Goal: Use online tool/utility: Utilize a website feature to perform a specific function

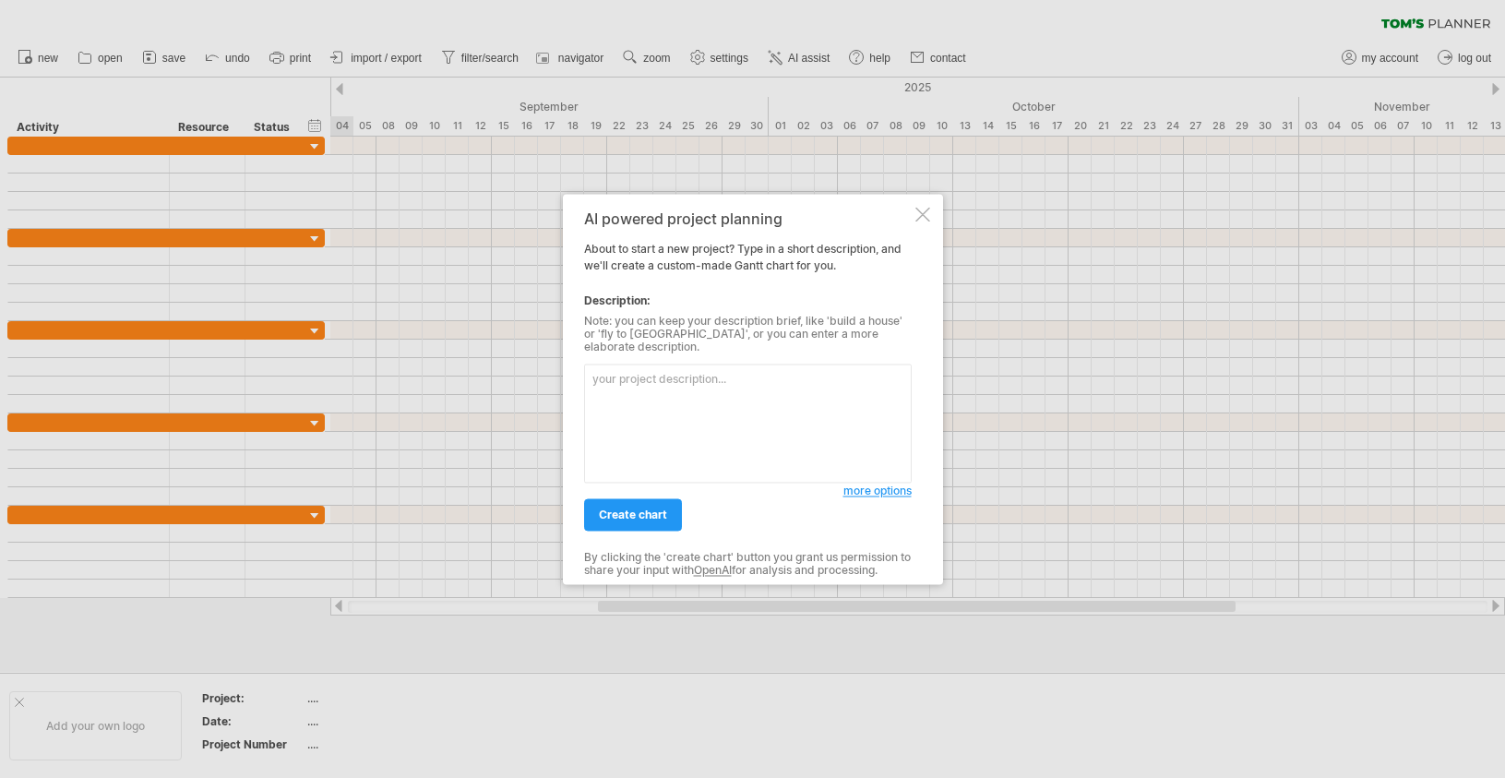
click at [700, 447] on textarea at bounding box center [748, 423] width 328 height 119
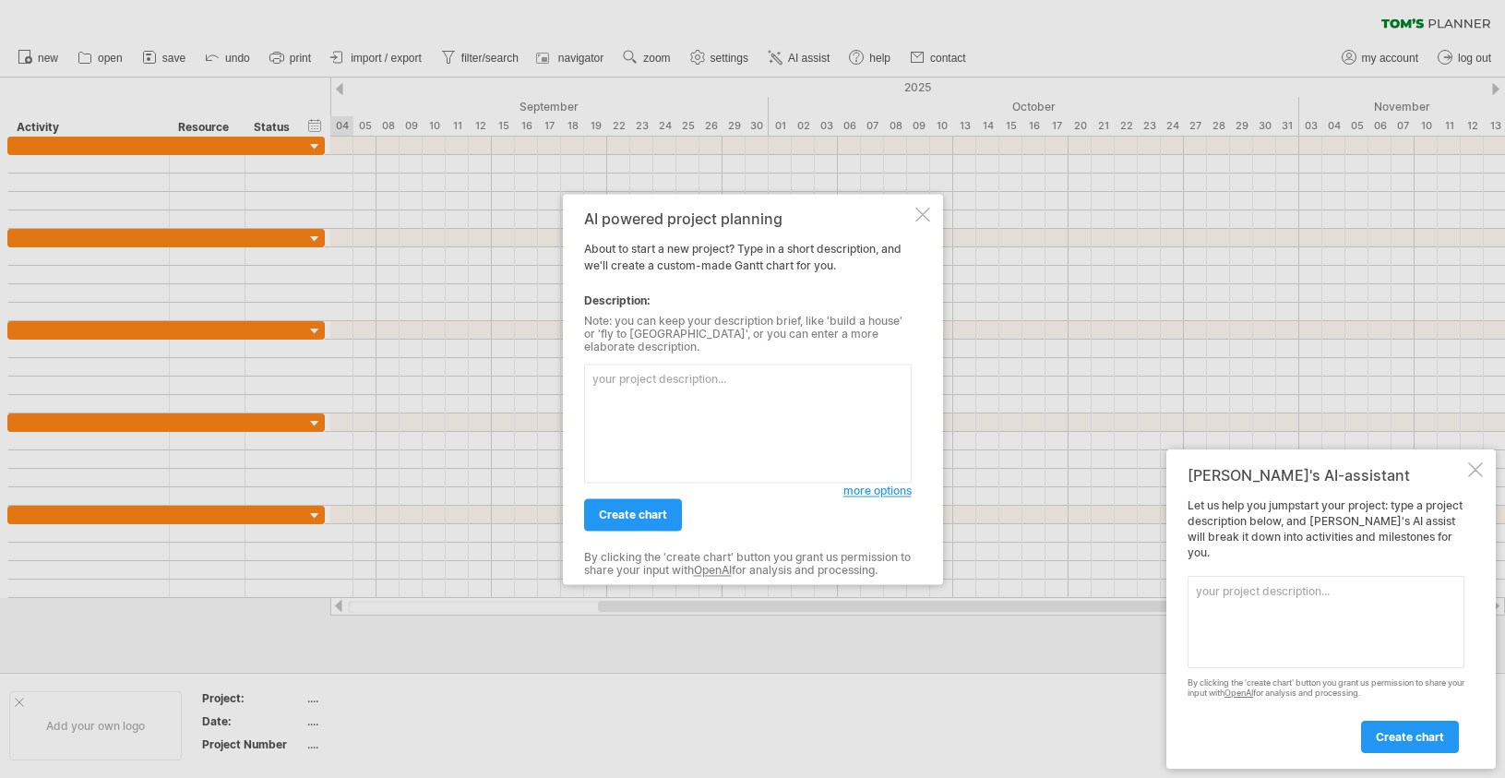
click at [932, 225] on div "AI powered project planning About to start a new project? Type in a short descr…" at bounding box center [753, 389] width 380 height 390
click at [925, 221] on div at bounding box center [922, 214] width 15 height 15
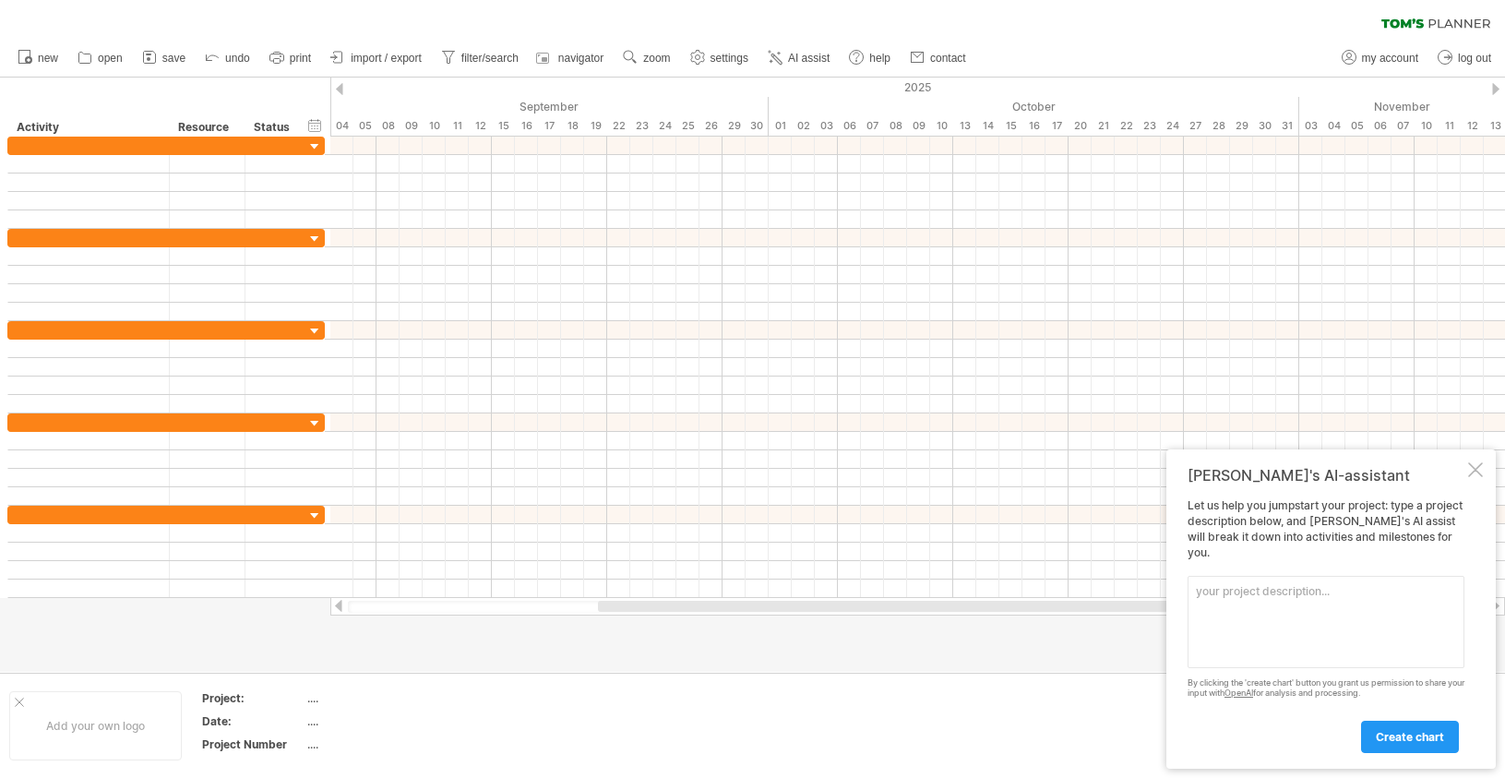
click at [1323, 645] on textarea at bounding box center [1326, 622] width 277 height 92
paste textarea "A summary of the project schedule and milestones are shown in Fig. \ref{fig:gan…"
type textarea "A summary of the project schedule and milestones are shown in Fig. \ref{fig:gan…"
click at [1408, 736] on span "create chart" at bounding box center [1410, 737] width 68 height 14
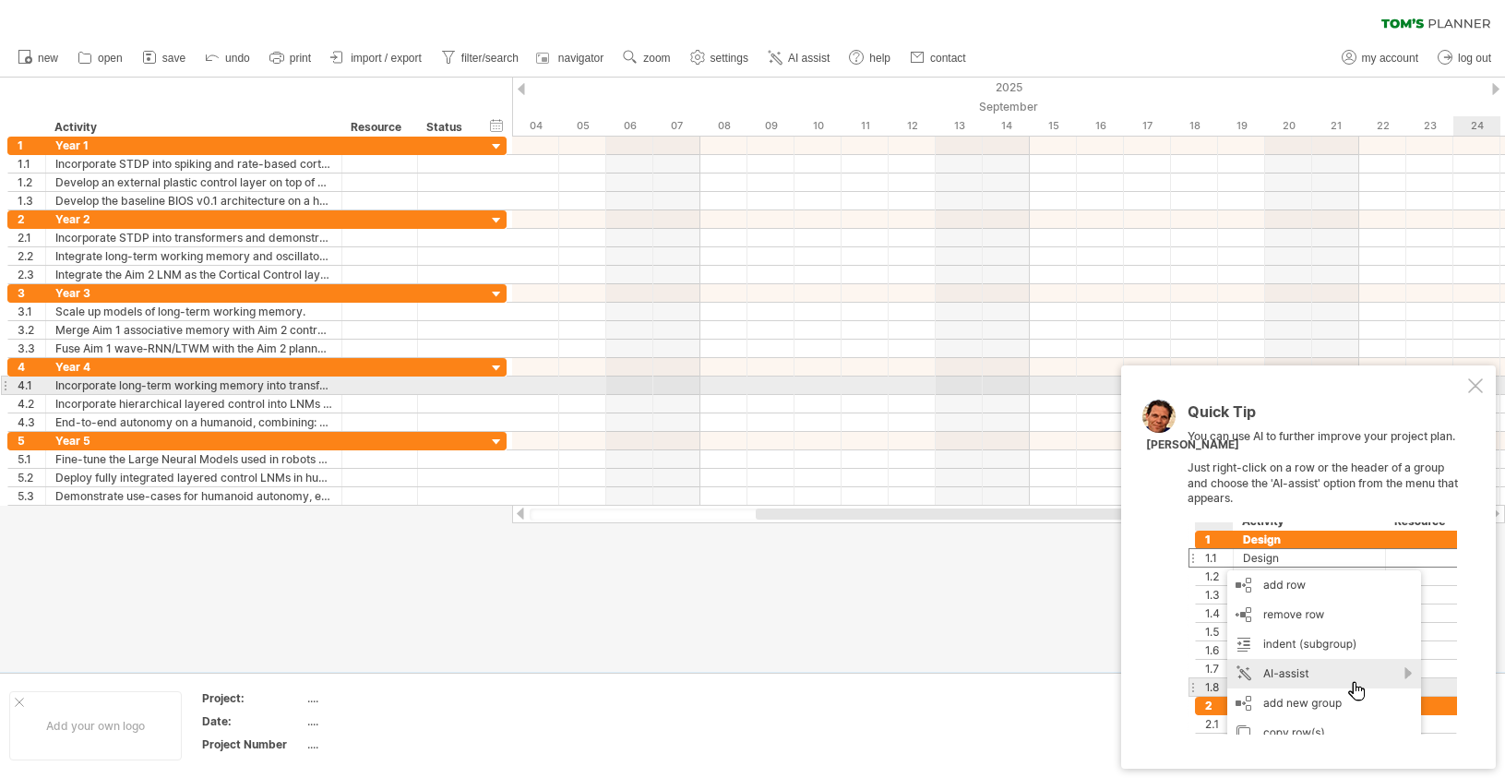
click at [1470, 380] on div at bounding box center [1475, 385] width 15 height 15
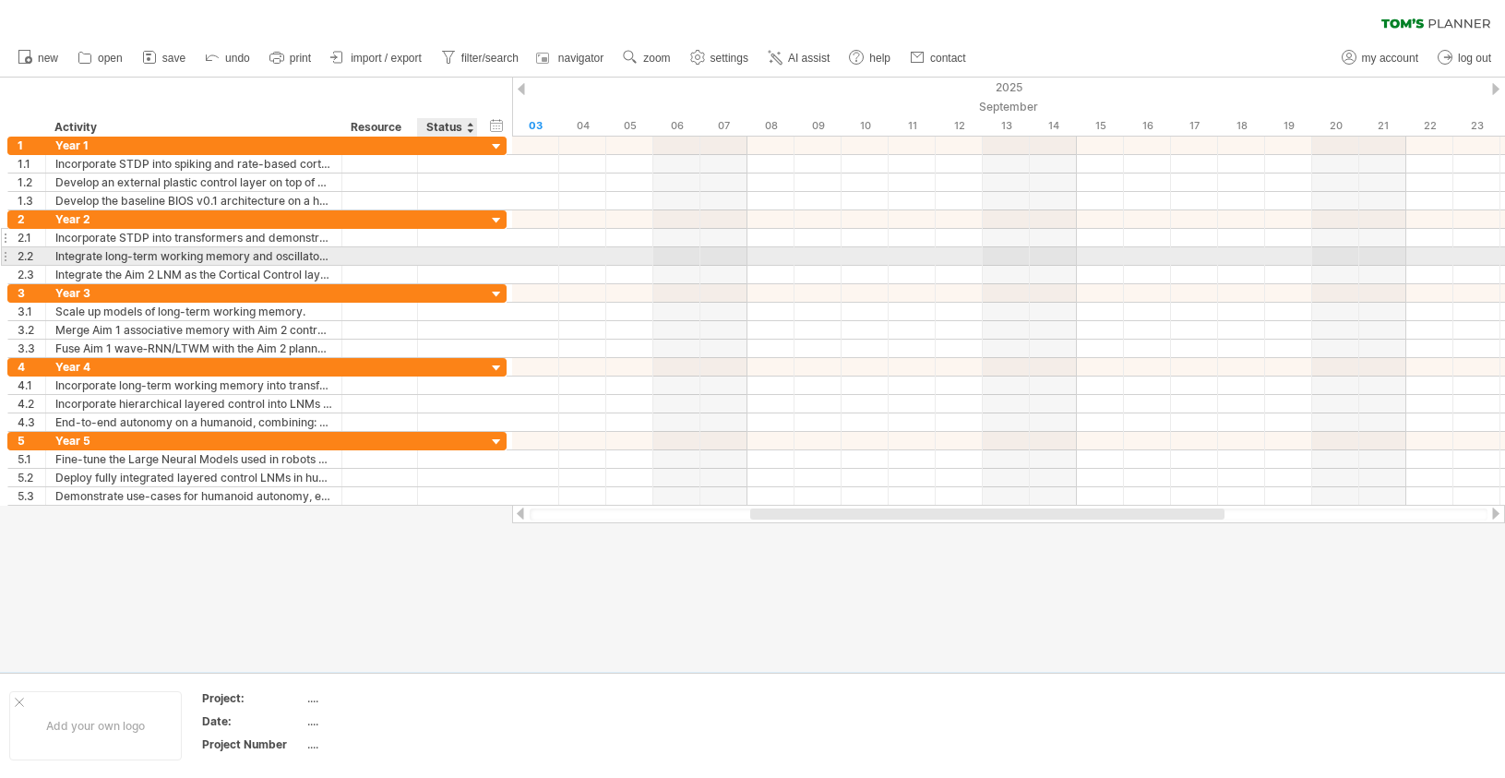
click at [462, 245] on div at bounding box center [447, 238] width 41 height 18
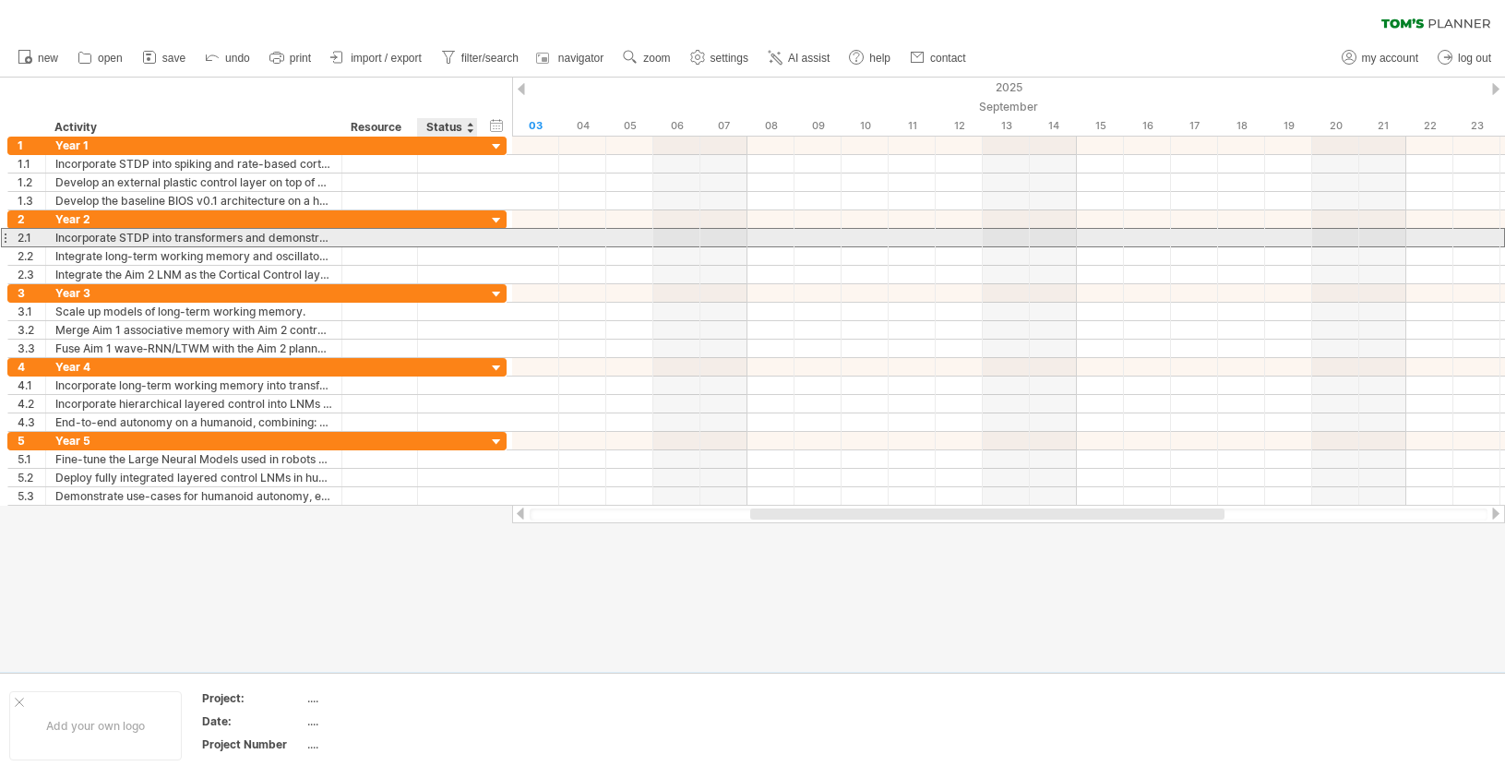
click at [462, 245] on input "text" at bounding box center [447, 238] width 41 height 18
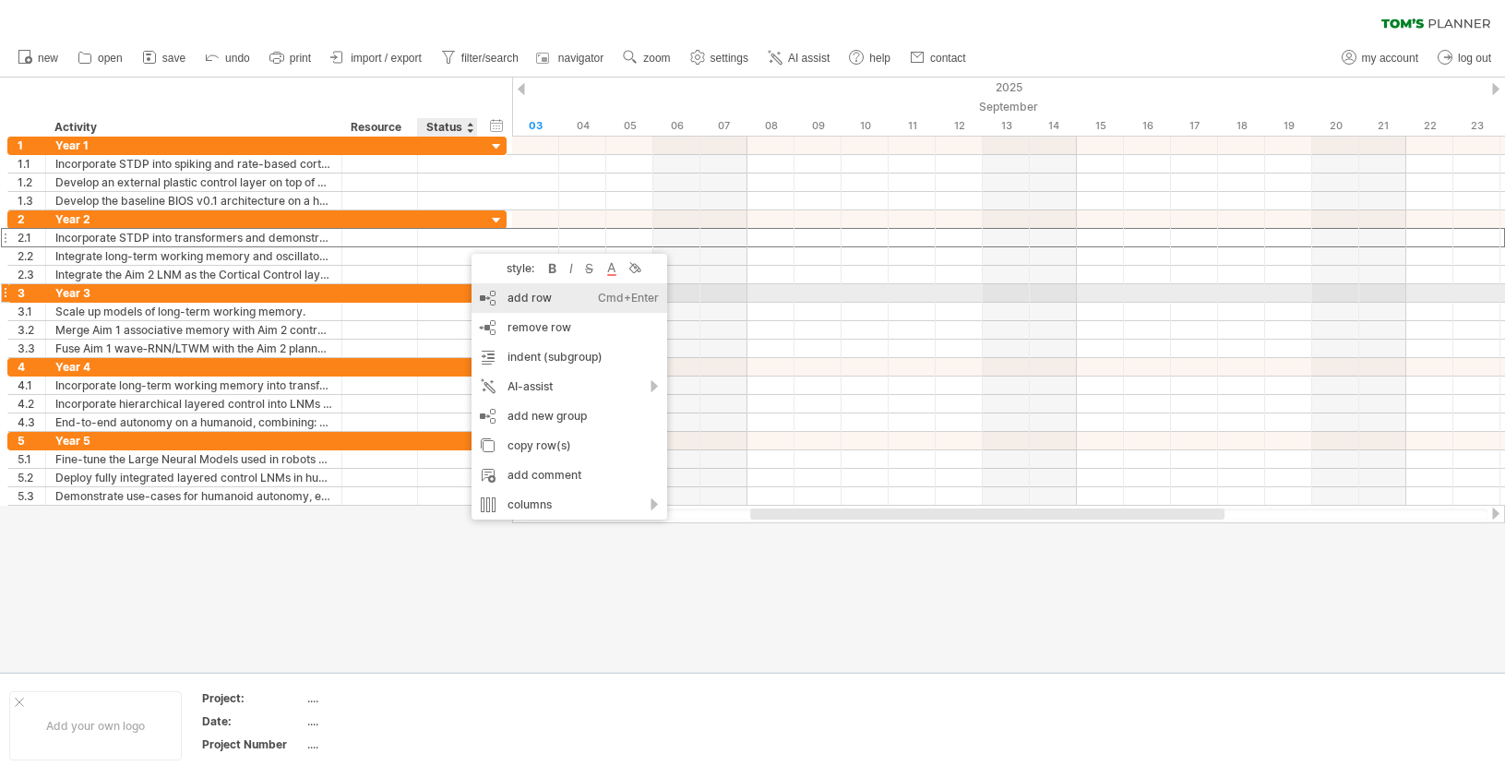
click at [626, 294] on div "Cmd+Enter" at bounding box center [628, 298] width 61 height 30
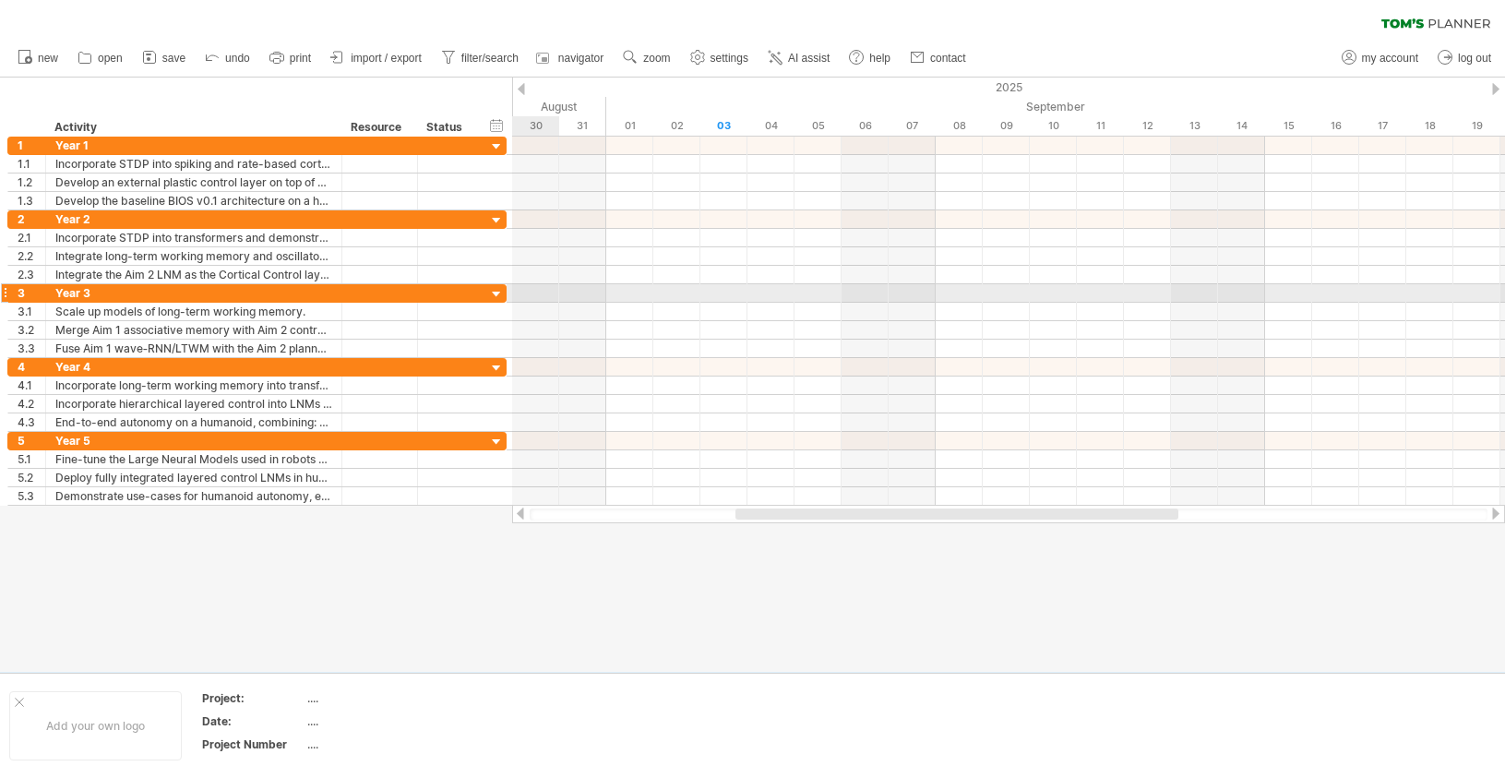
click at [496, 291] on div at bounding box center [497, 295] width 18 height 18
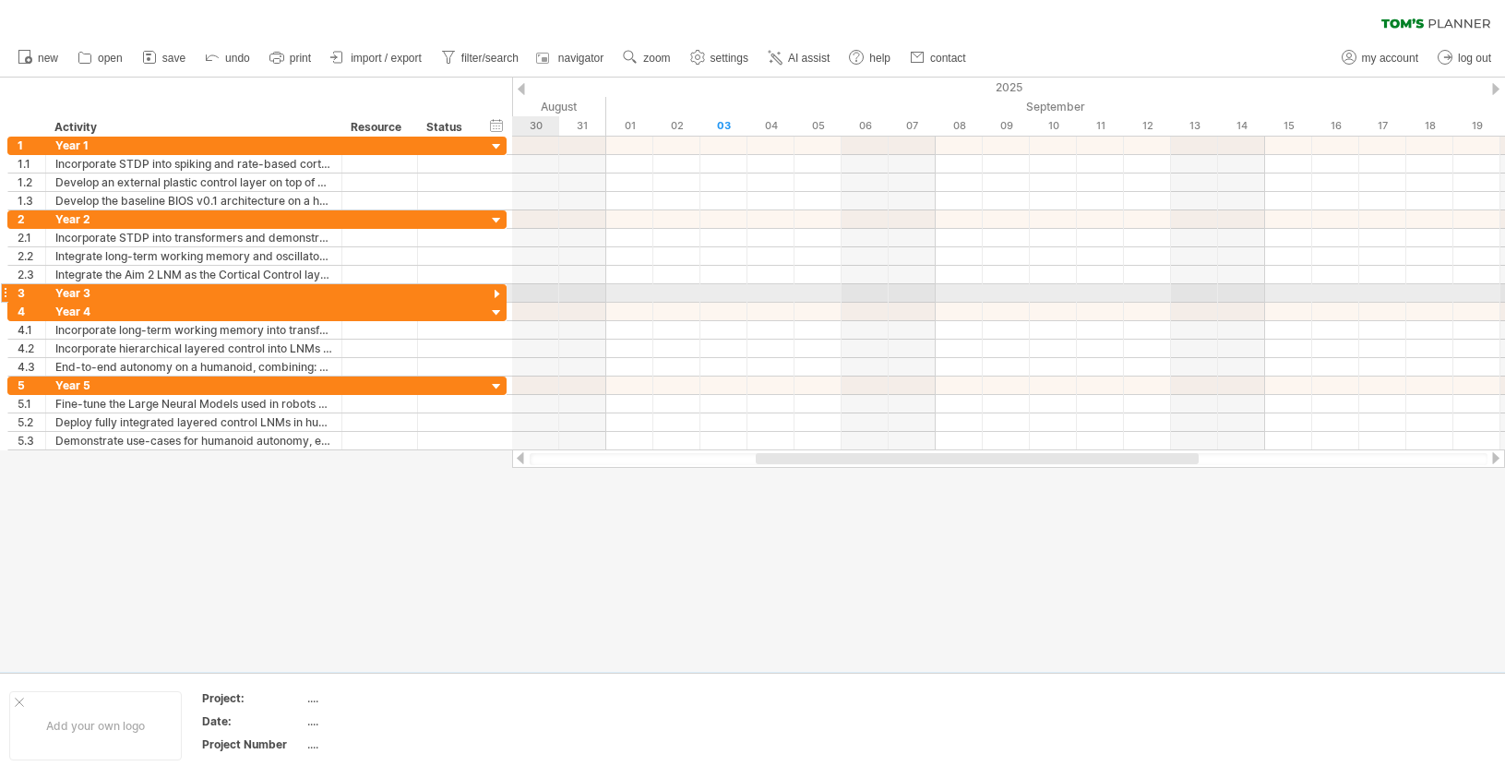
click at [496, 291] on div at bounding box center [497, 295] width 18 height 18
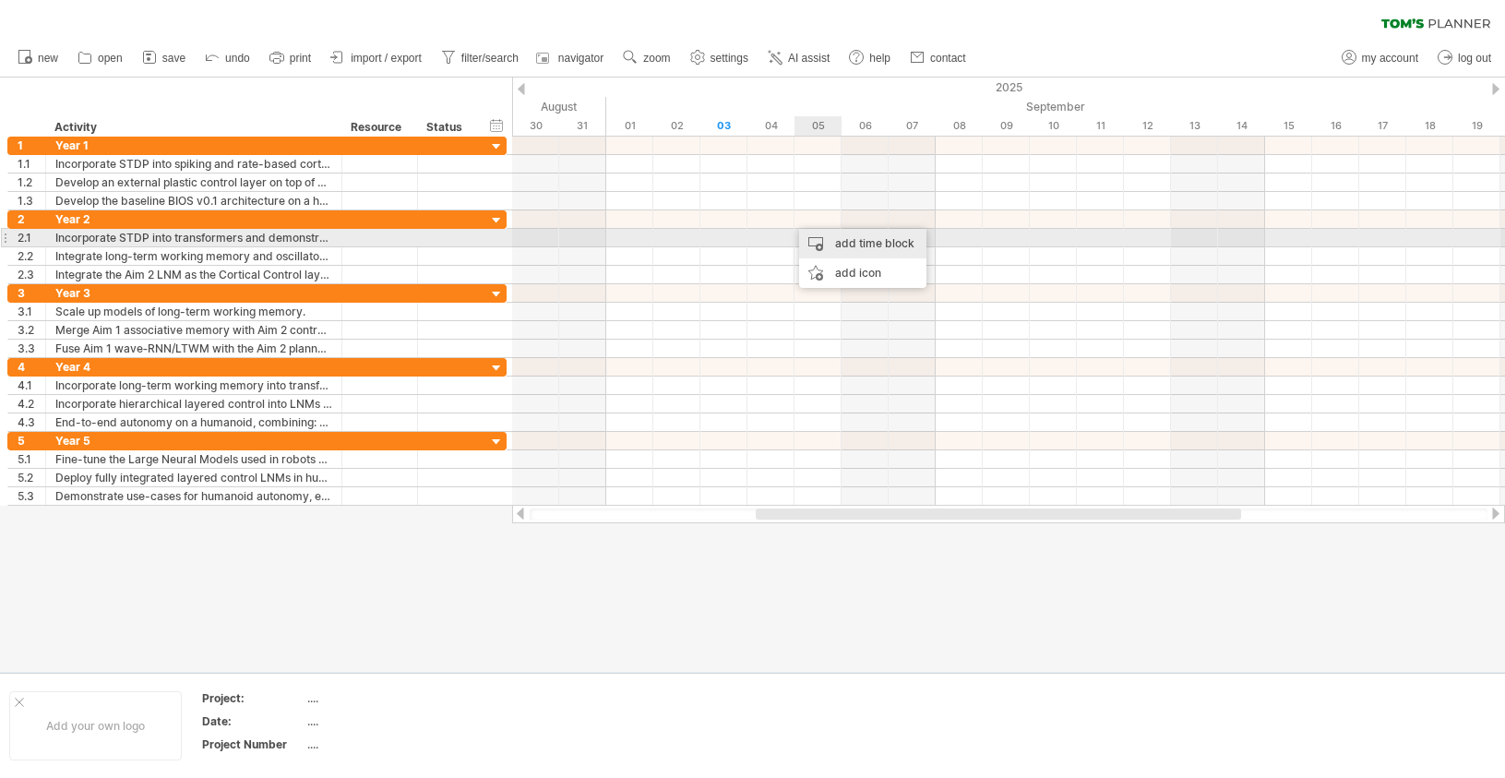
click at [851, 242] on div "add time block" at bounding box center [862, 244] width 127 height 30
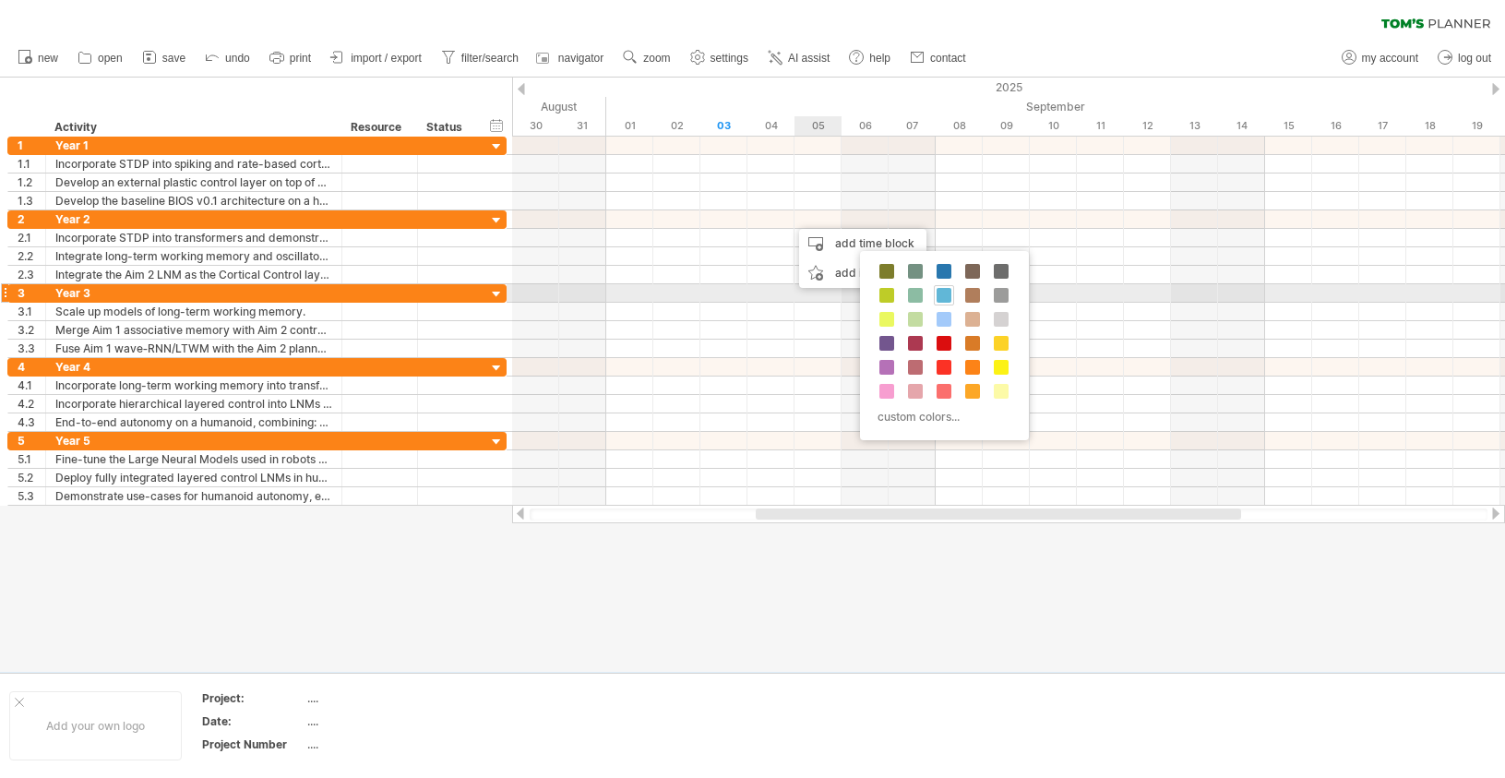
click at [949, 293] on span at bounding box center [944, 295] width 15 height 15
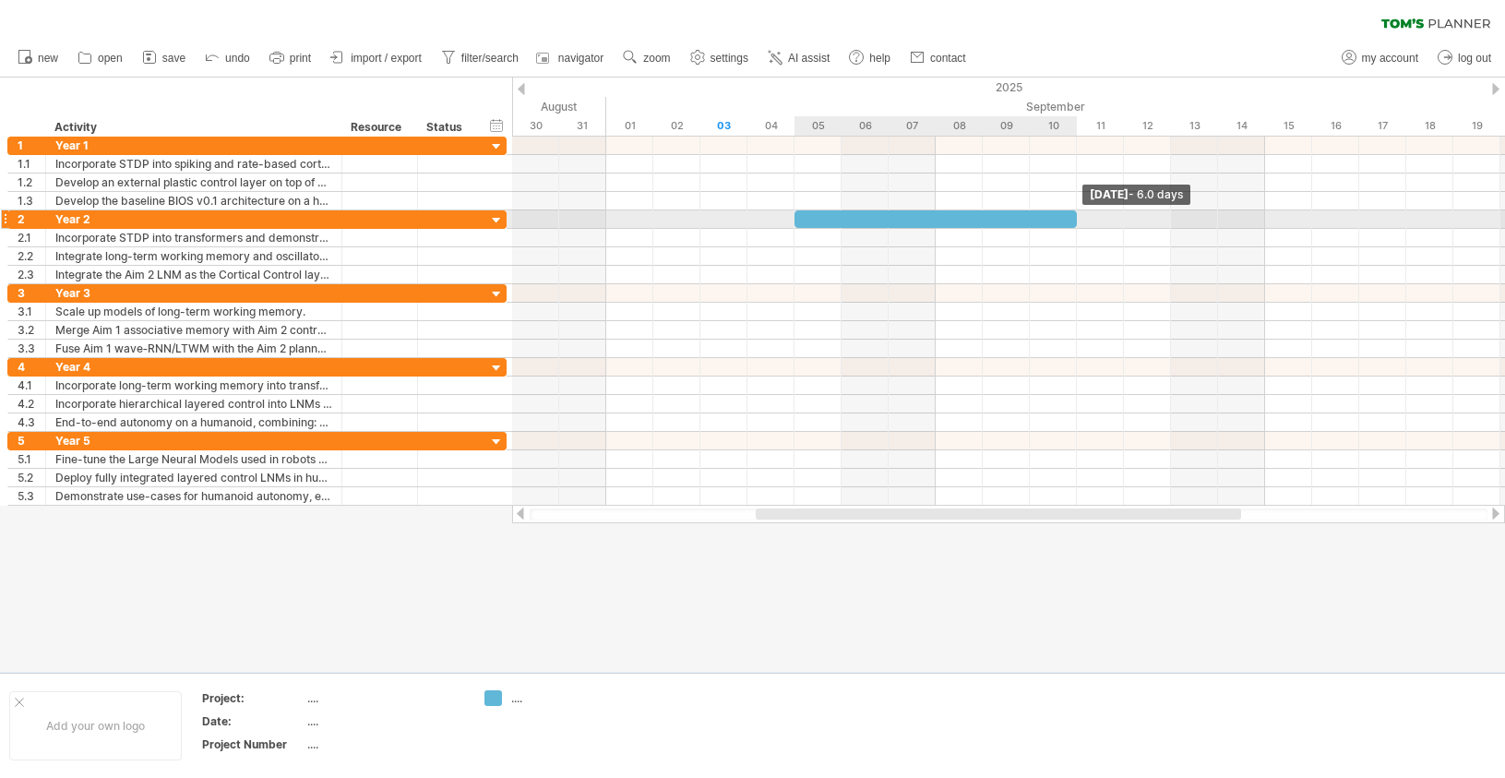
drag, startPoint x: 842, startPoint y: 223, endPoint x: 1073, endPoint y: 223, distance: 231.6
click at [1073, 223] on span at bounding box center [1076, 219] width 7 height 18
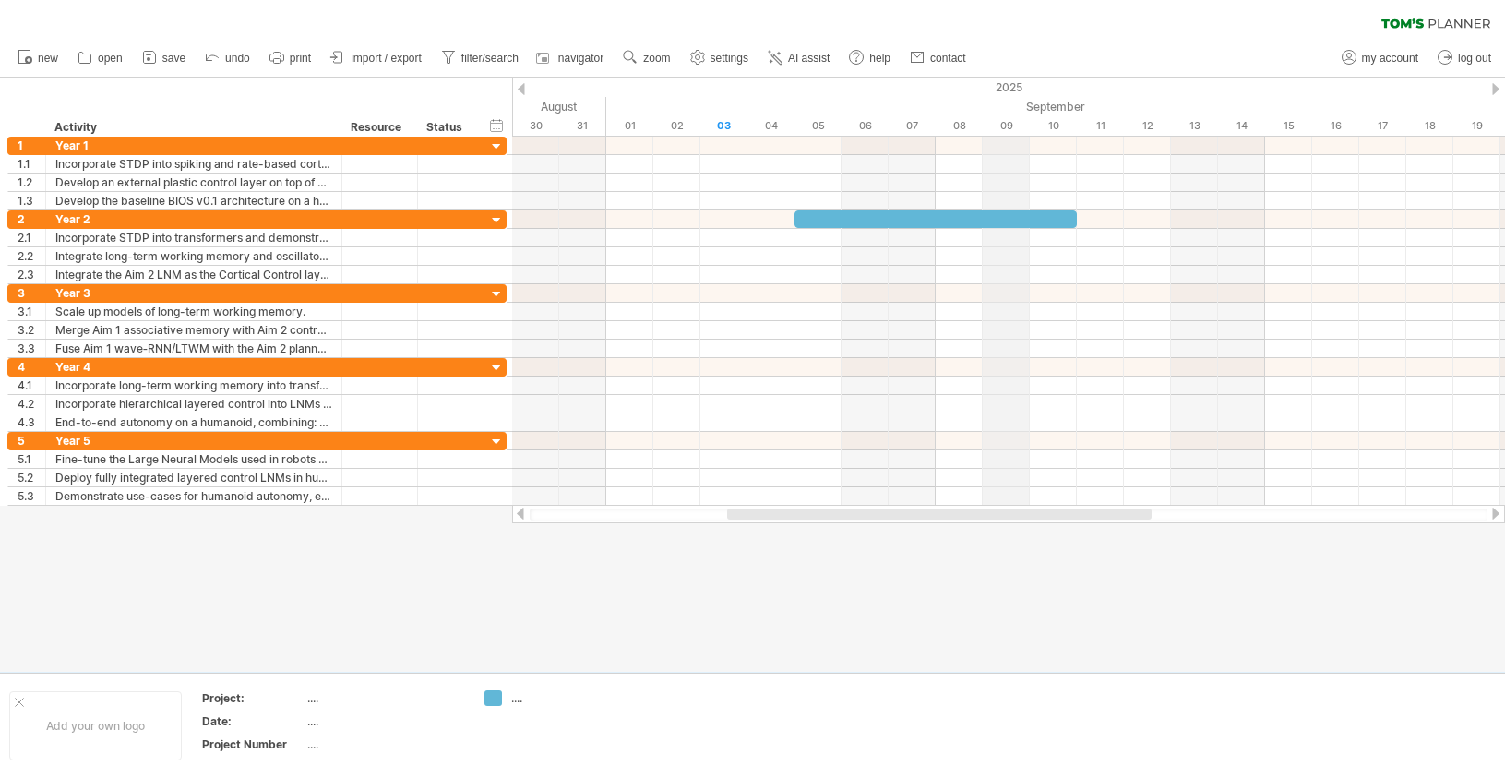
click at [1025, 79] on div "2025" at bounding box center [1523, 87] width 4565 height 19
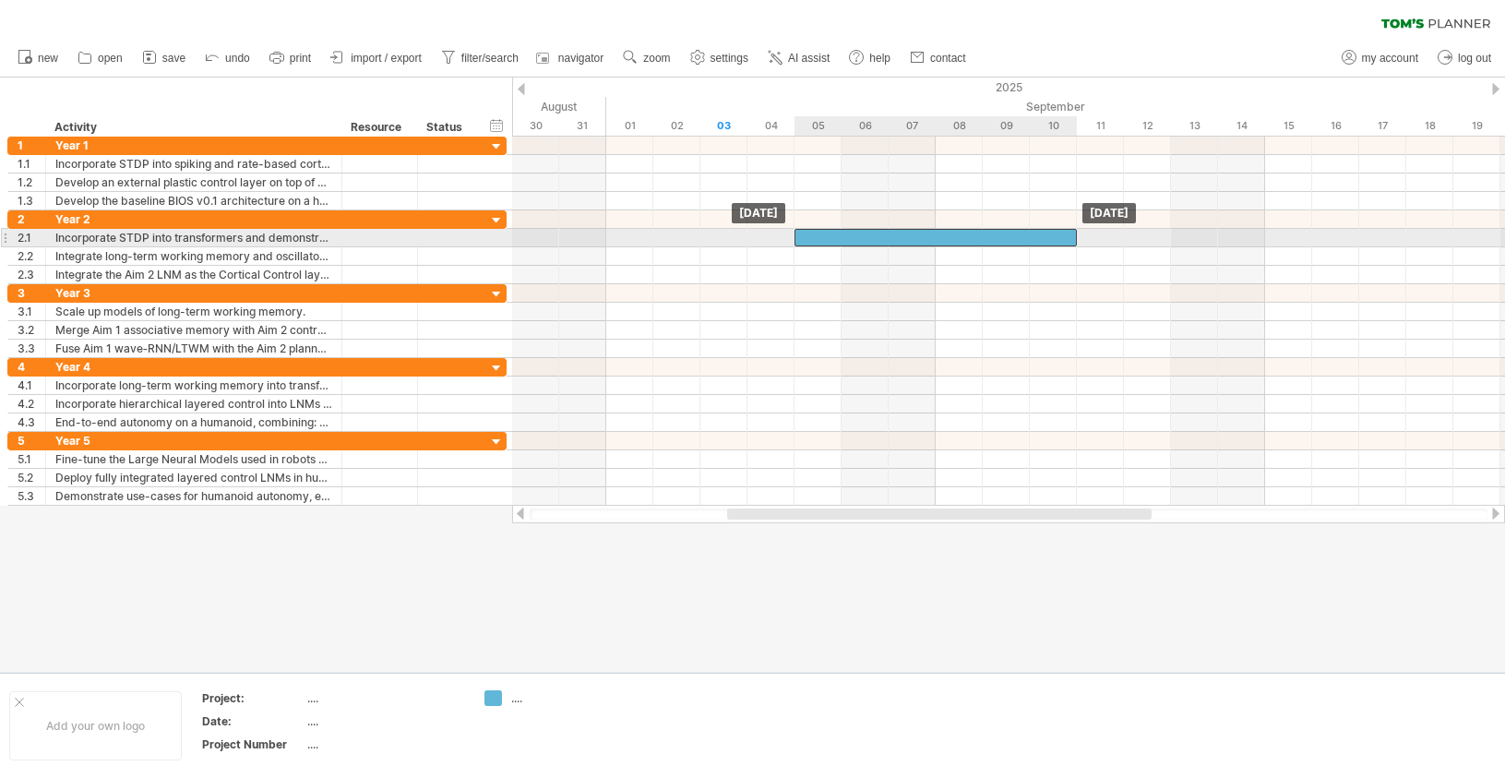
drag, startPoint x: 947, startPoint y: 216, endPoint x: 947, endPoint y: 238, distance: 22.1
click at [947, 238] on div at bounding box center [935, 238] width 282 height 18
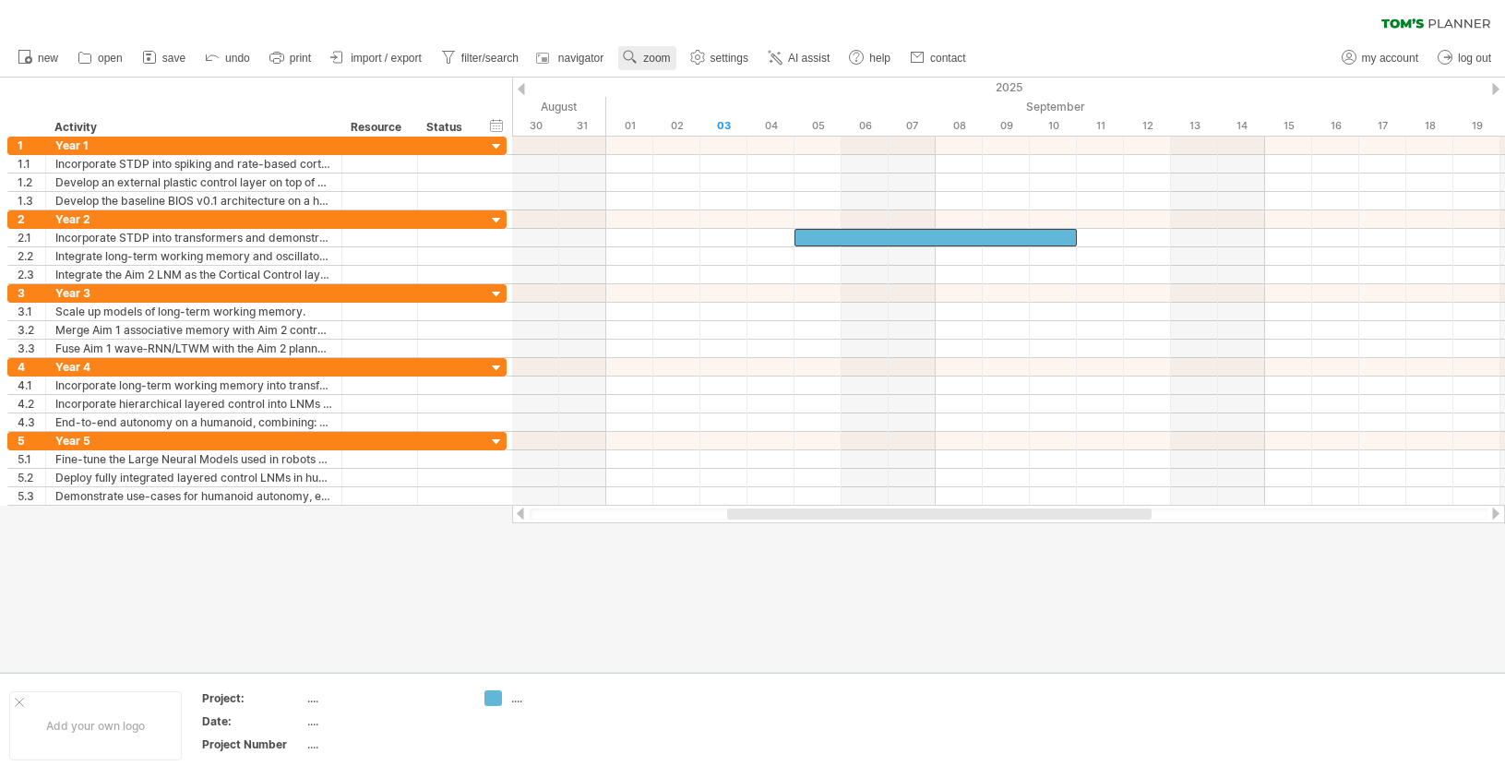
click at [669, 66] on link "zoom" at bounding box center [646, 58] width 57 height 24
click at [744, 97] on div "Month" at bounding box center [729, 91] width 102 height 30
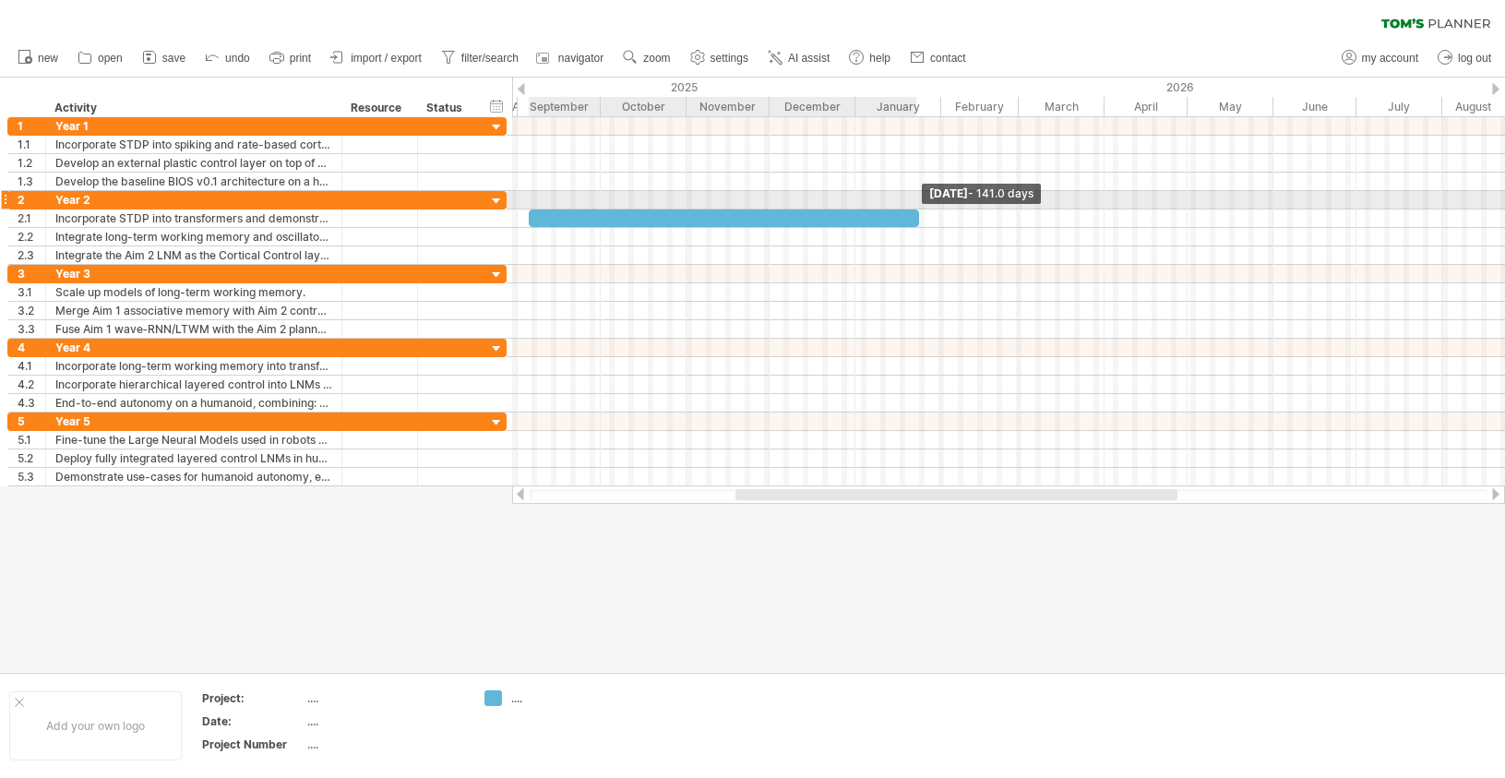
drag, startPoint x: 545, startPoint y: 222, endPoint x: 938, endPoint y: 208, distance: 393.4
click at [938, 208] on div "[DATE] - 141.0 days [DATE]" at bounding box center [1008, 301] width 993 height 369
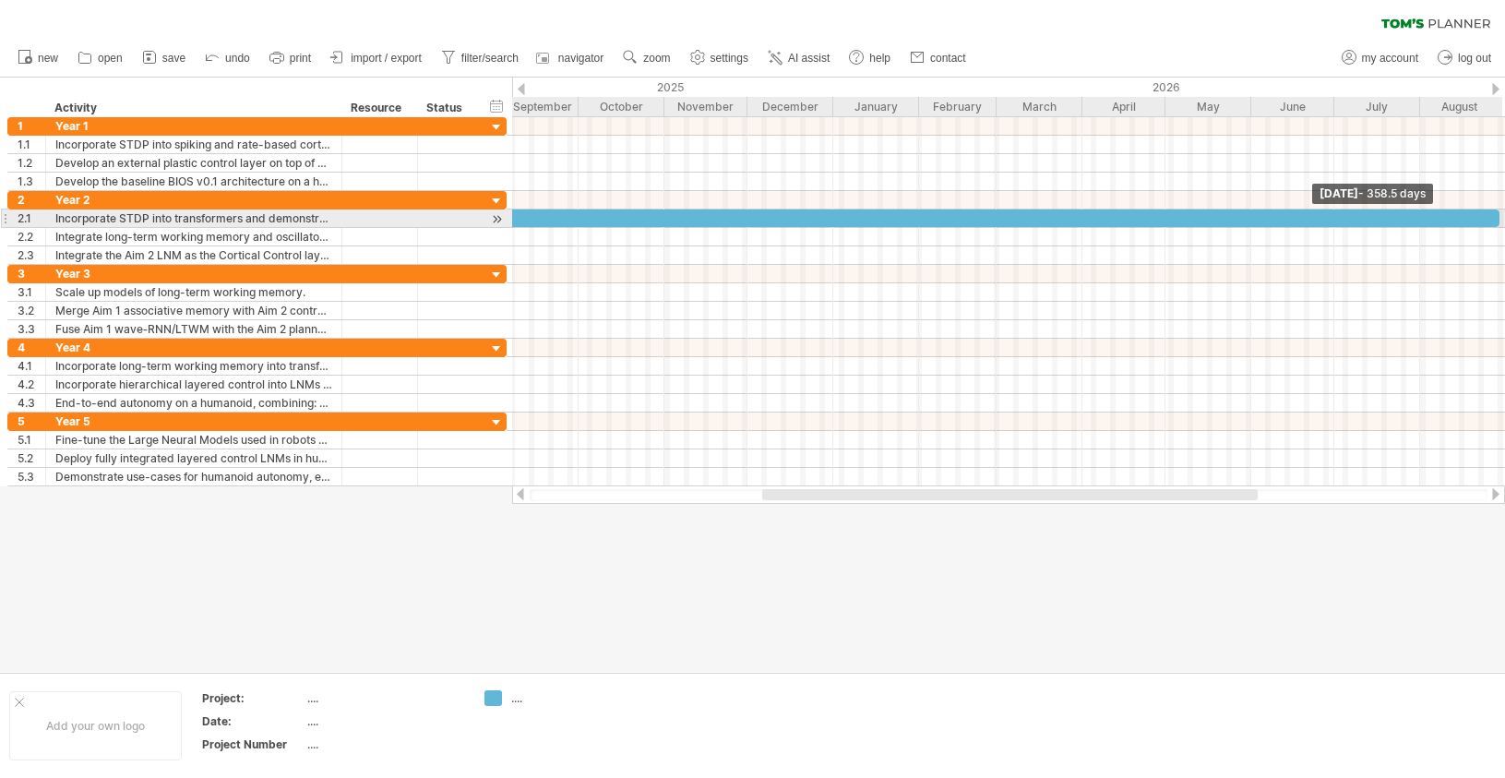
drag, startPoint x: 928, startPoint y: 216, endPoint x: 1506, endPoint y: 213, distance: 577.7
click at [1504, 213] on html "progress(100%) Trying to reach [DOMAIN_NAME] Connected again... 0% clear filter…" at bounding box center [752, 391] width 1505 height 782
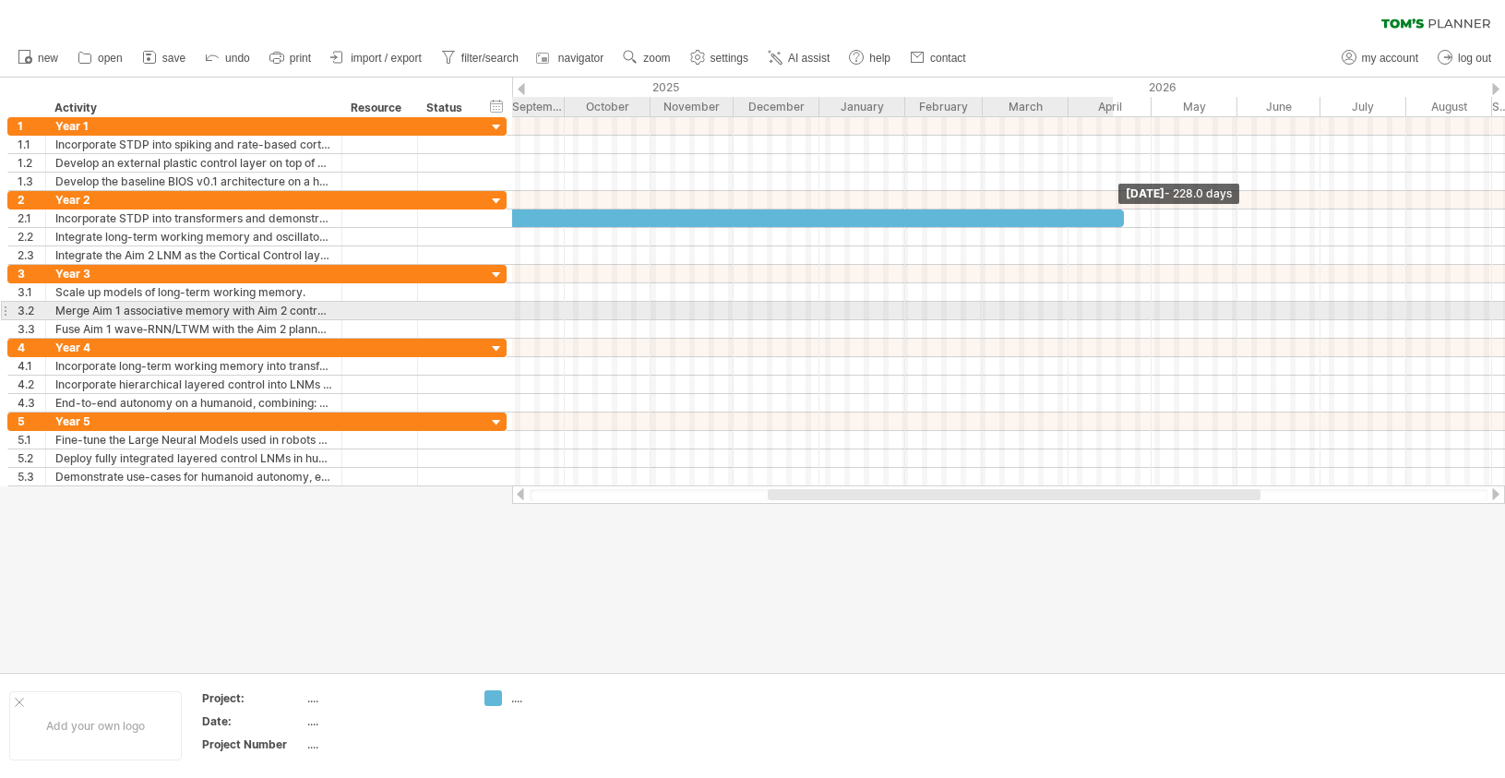
click at [1182, 302] on div at bounding box center [1008, 311] width 993 height 18
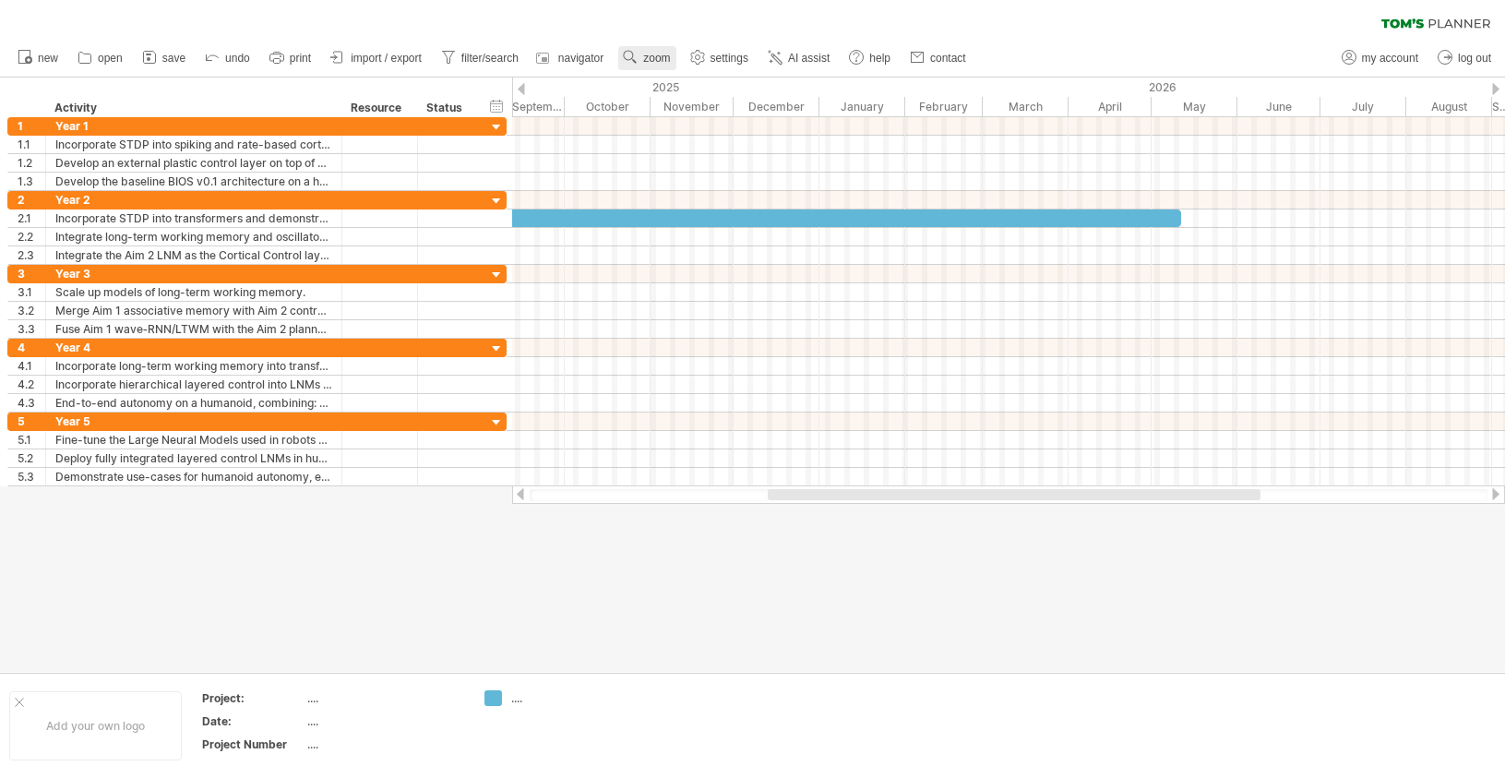
click at [661, 62] on span "zoom" at bounding box center [656, 58] width 27 height 13
click at [724, 82] on div "Month" at bounding box center [721, 86] width 102 height 30
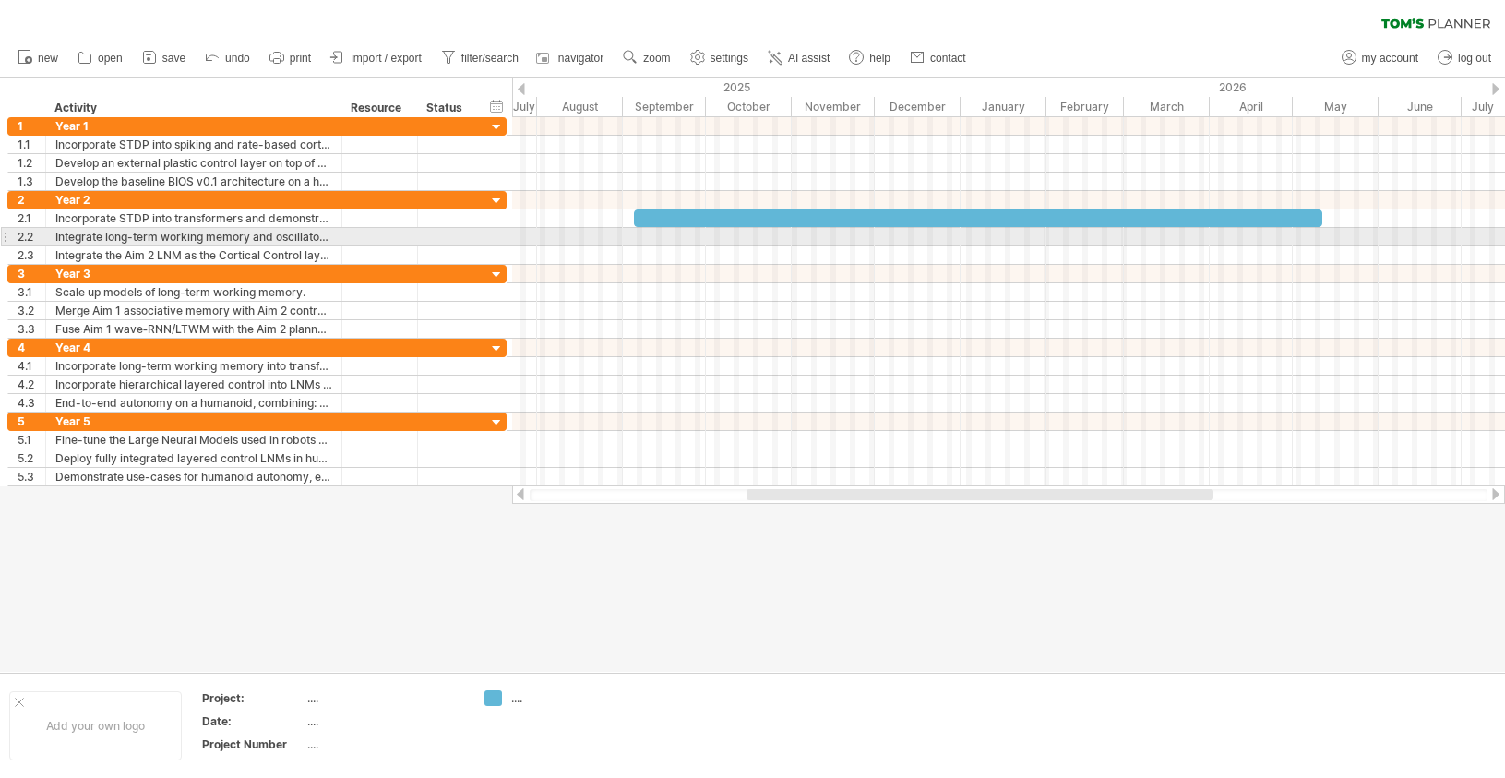
click at [896, 224] on div at bounding box center [978, 218] width 688 height 18
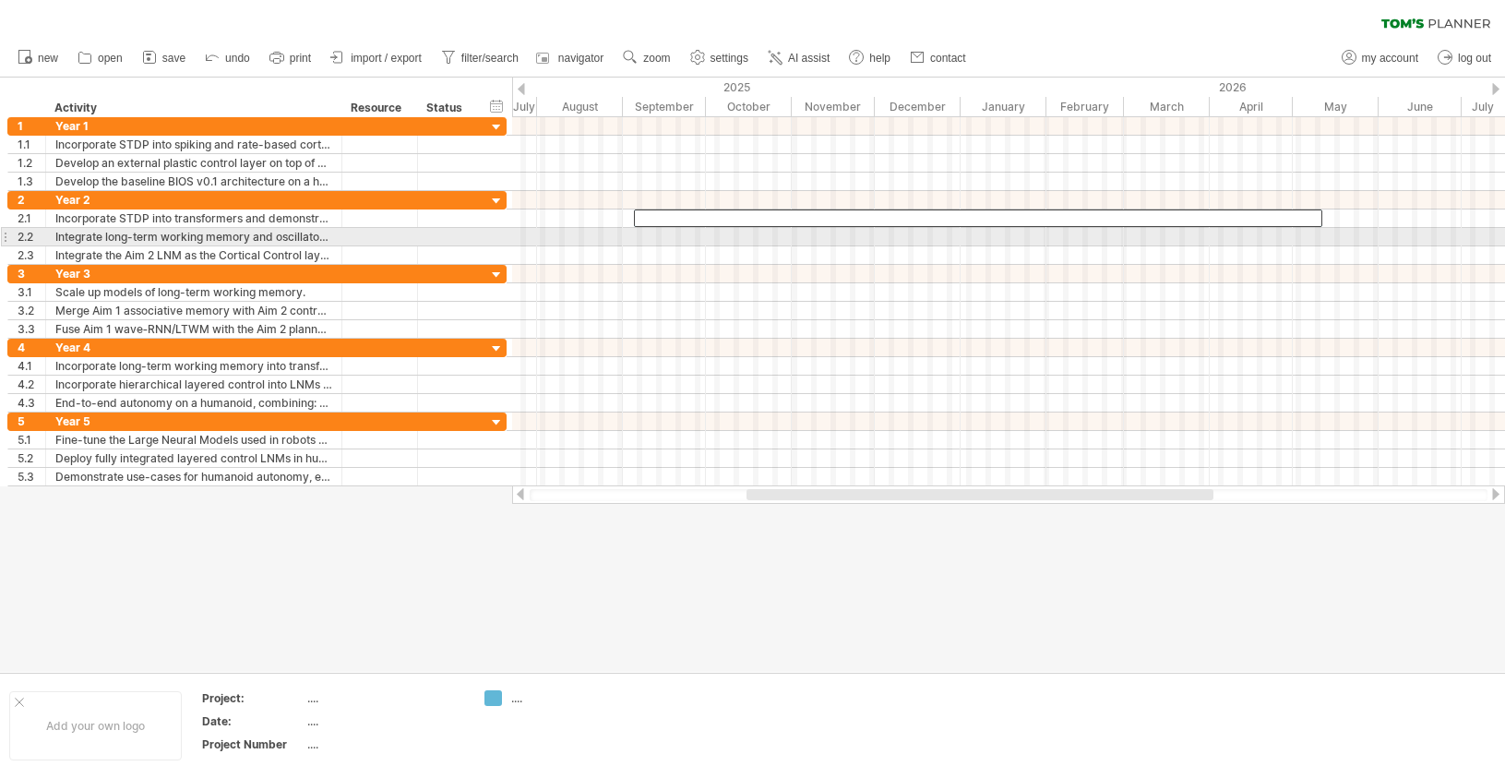
scroll to position [1, 0]
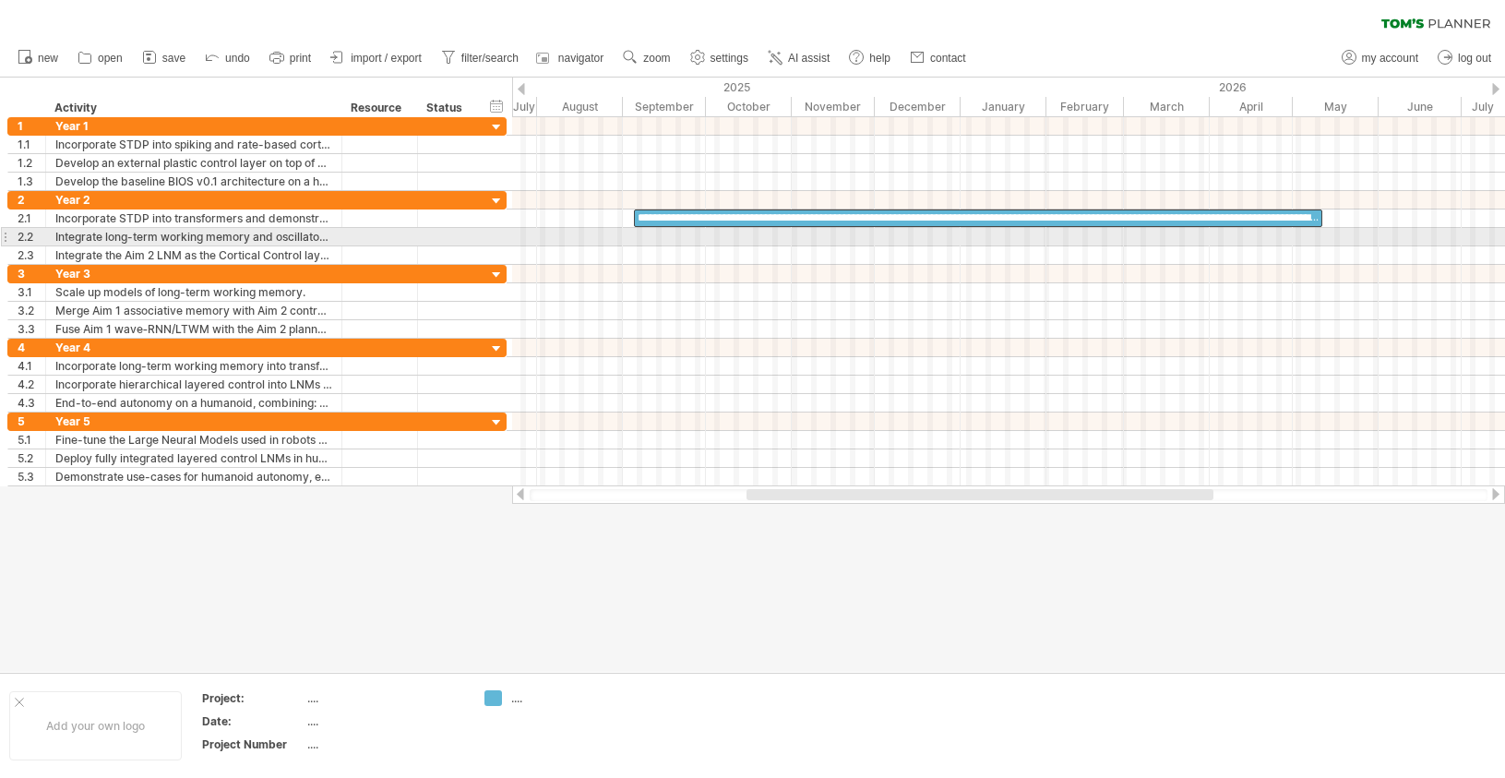
click at [890, 243] on div at bounding box center [1008, 237] width 993 height 18
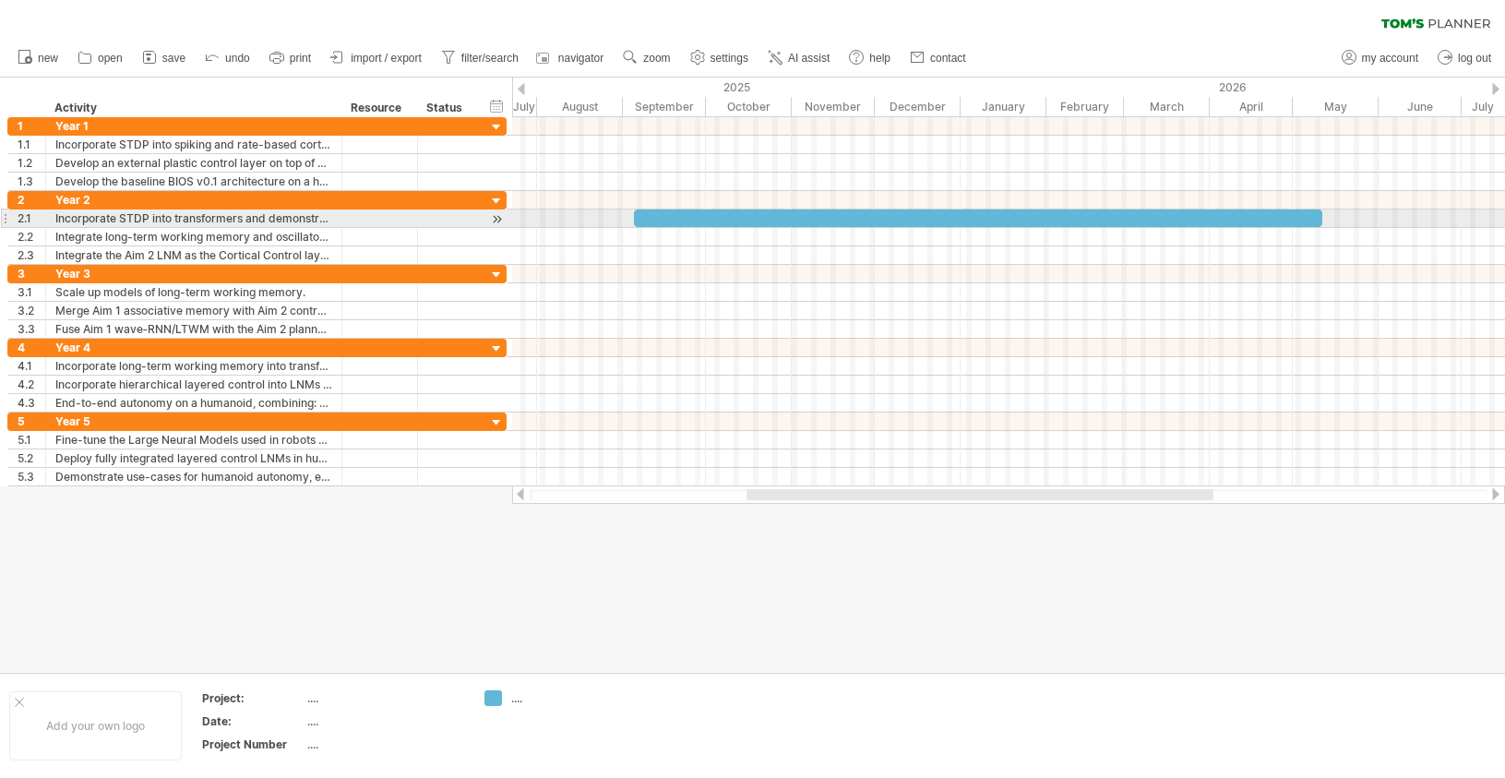
click at [880, 220] on div at bounding box center [978, 218] width 688 height 18
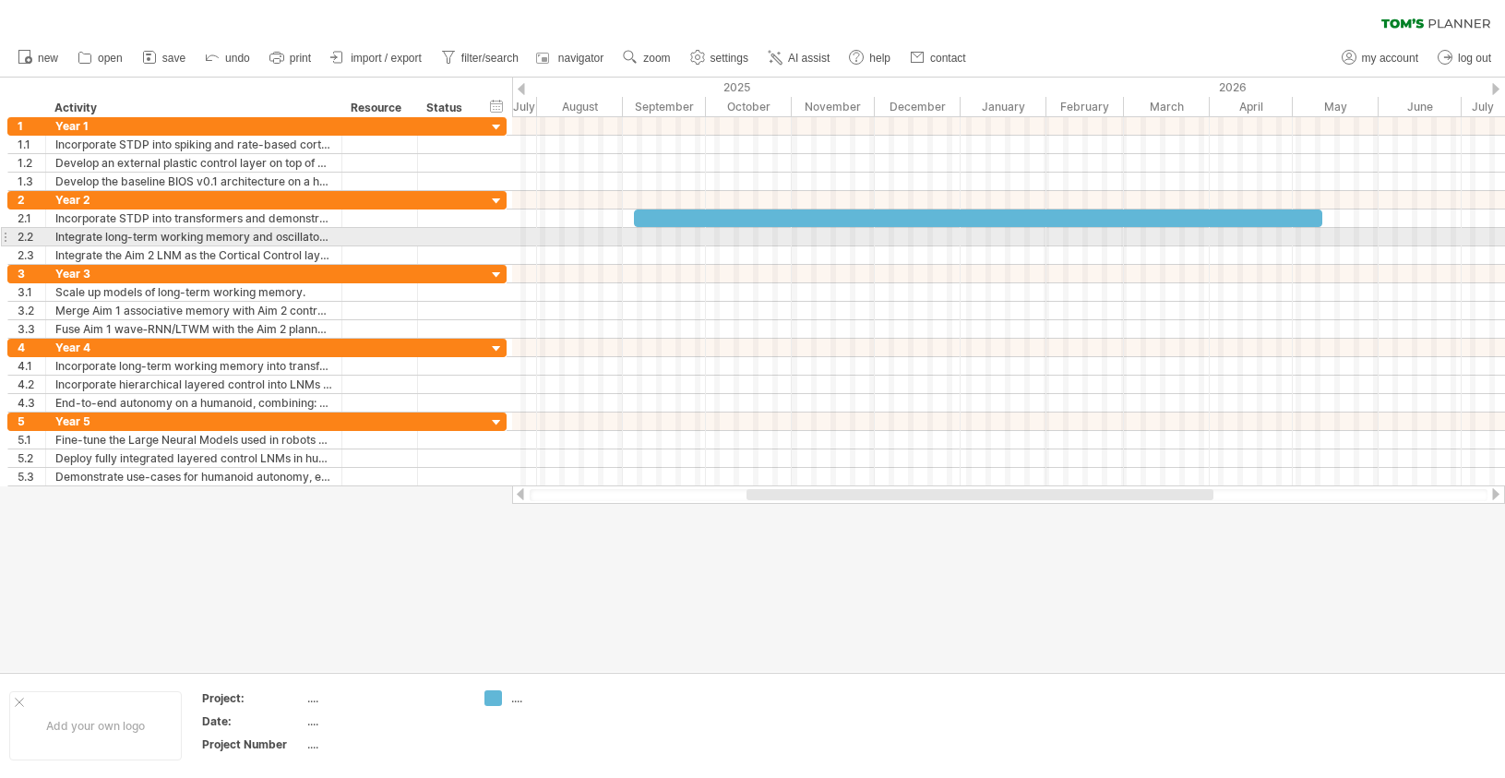
click at [880, 238] on div at bounding box center [1008, 237] width 993 height 18
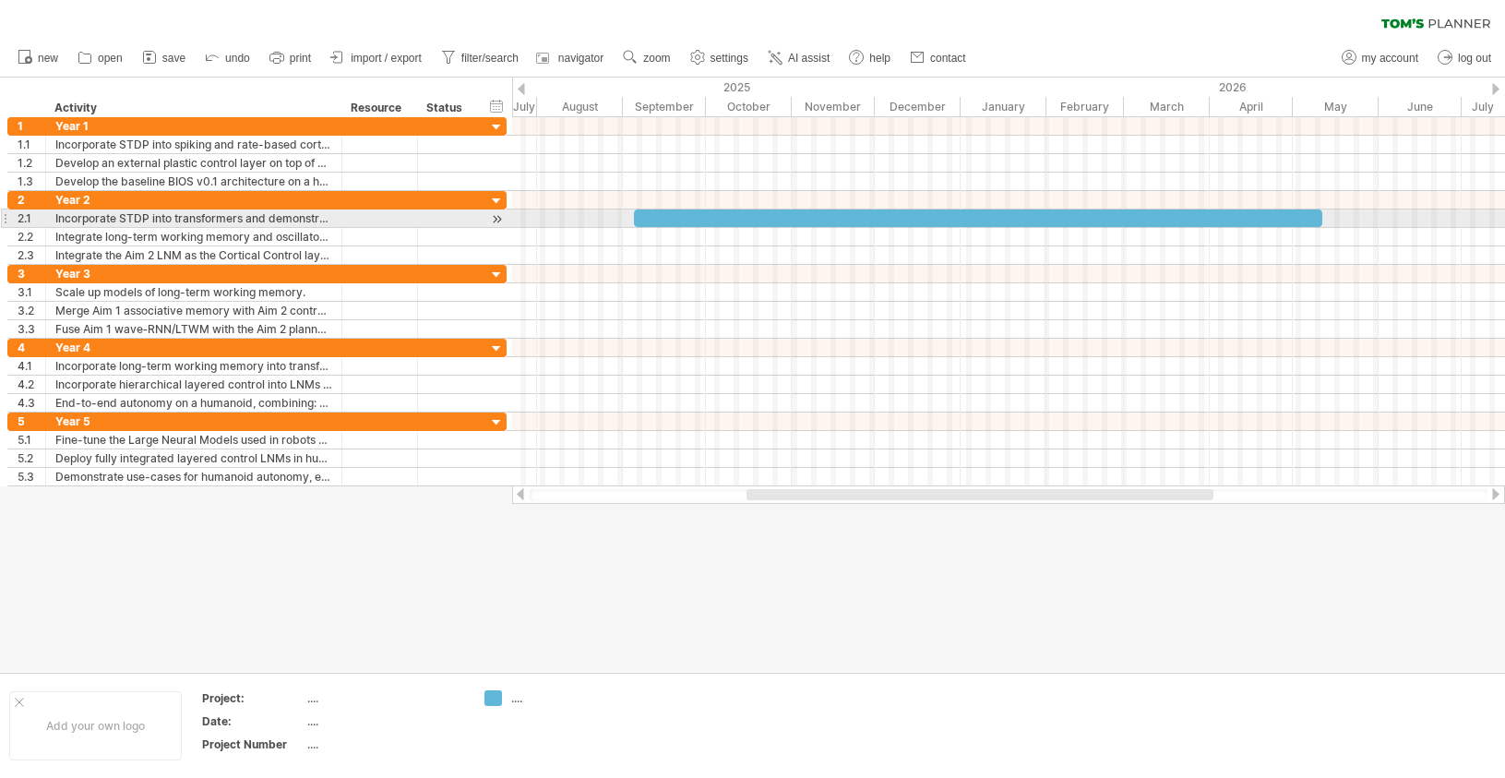
click at [867, 213] on div at bounding box center [978, 218] width 688 height 18
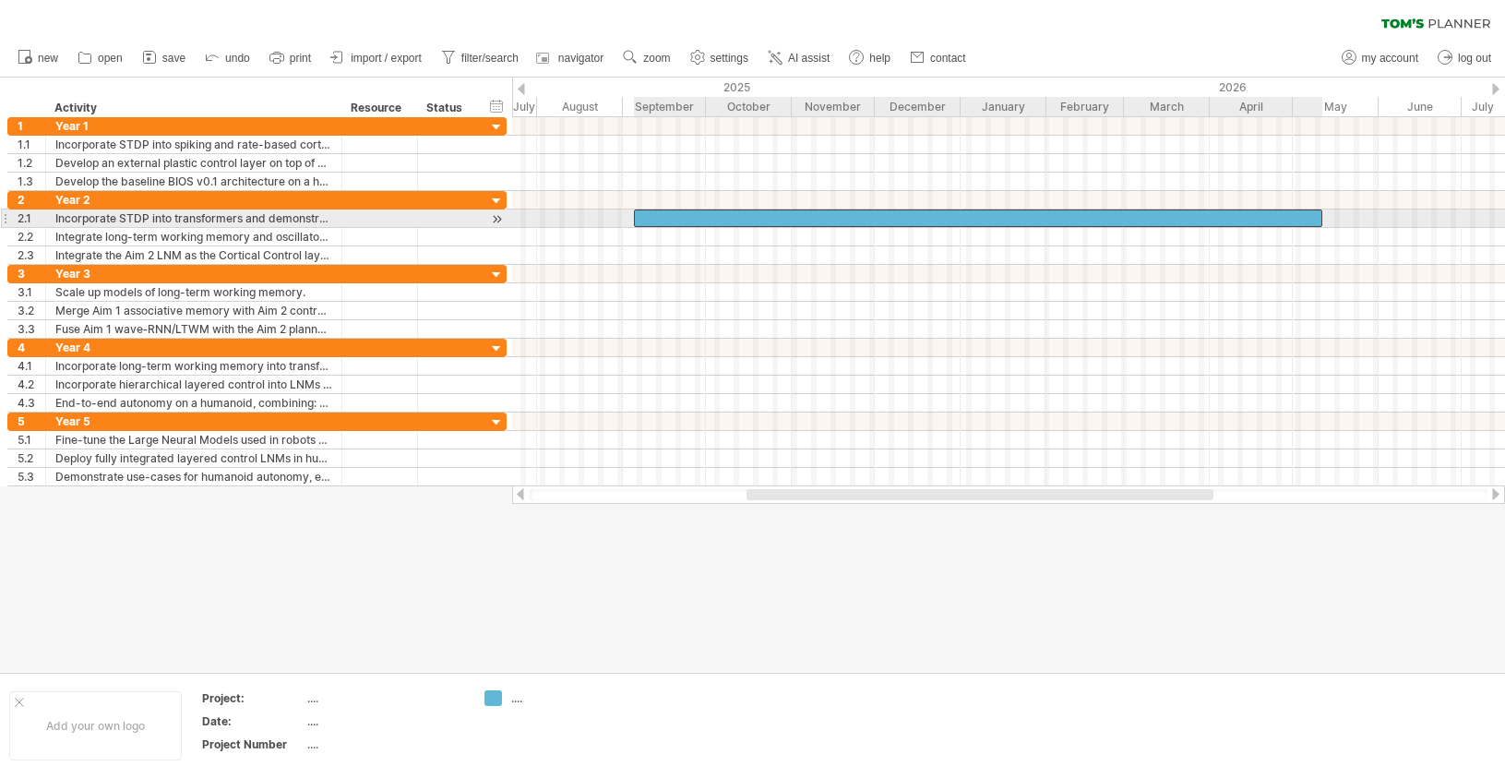
click at [867, 213] on div at bounding box center [978, 218] width 688 height 18
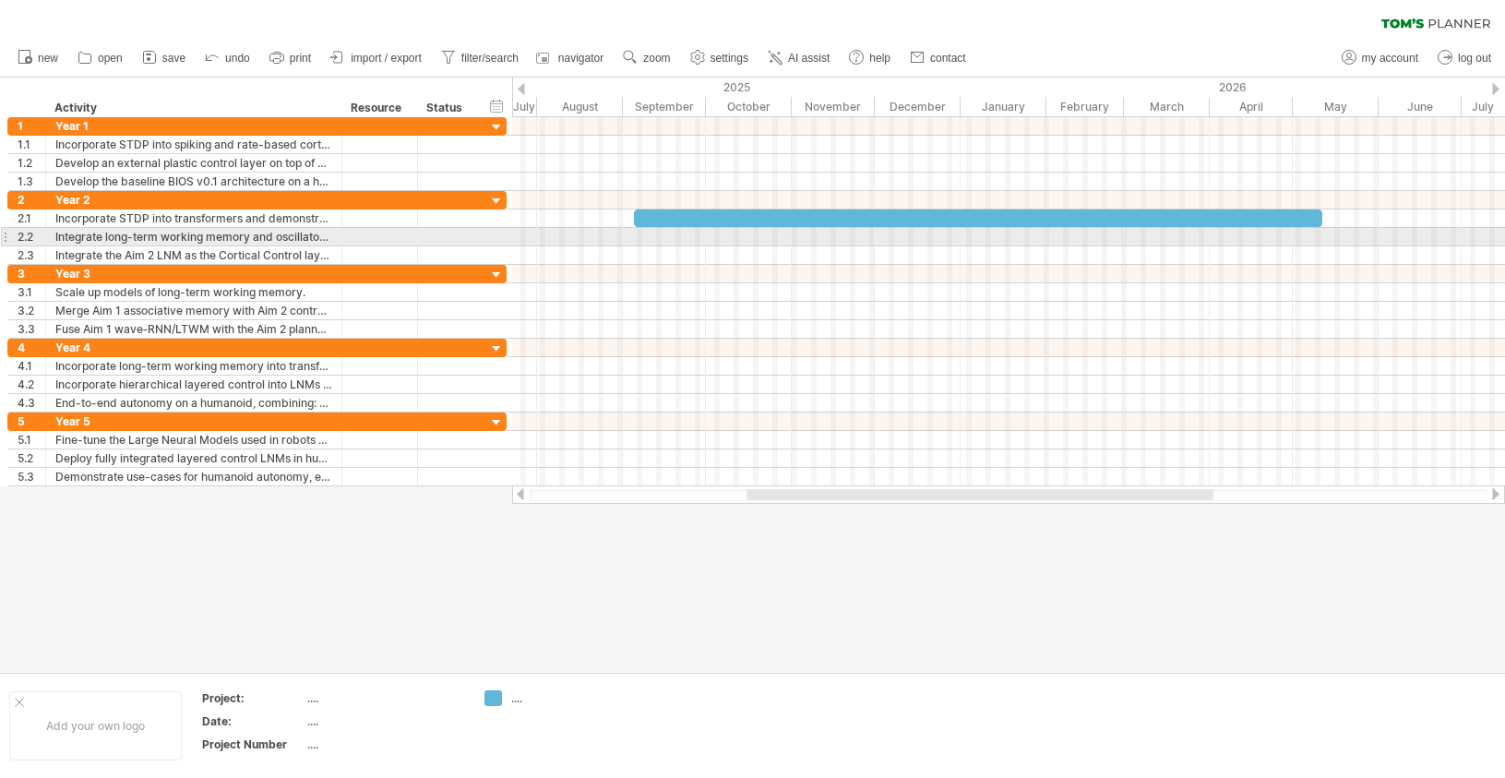
click at [863, 245] on div at bounding box center [1008, 237] width 993 height 18
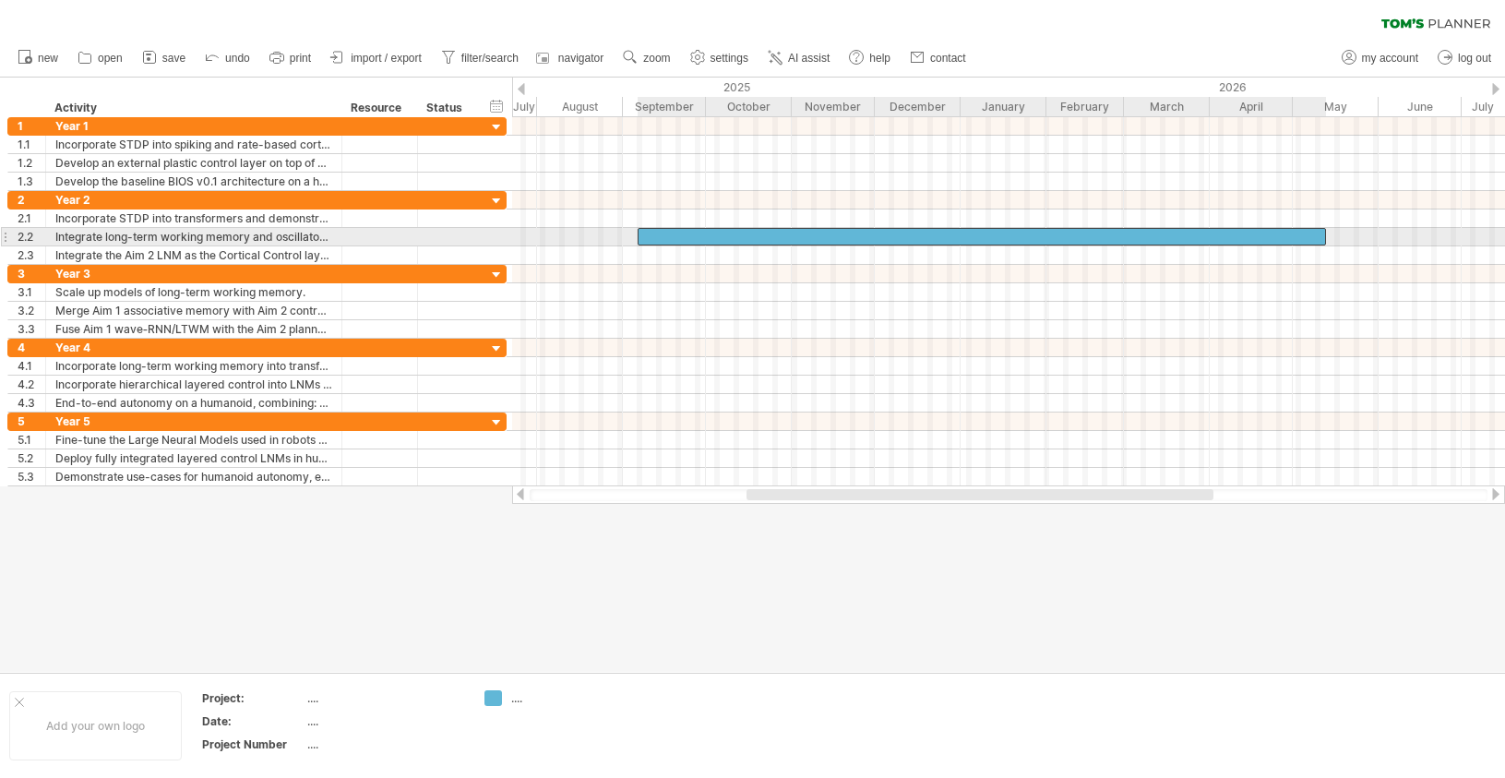
drag, startPoint x: 851, startPoint y: 211, endPoint x: 855, endPoint y: 238, distance: 27.2
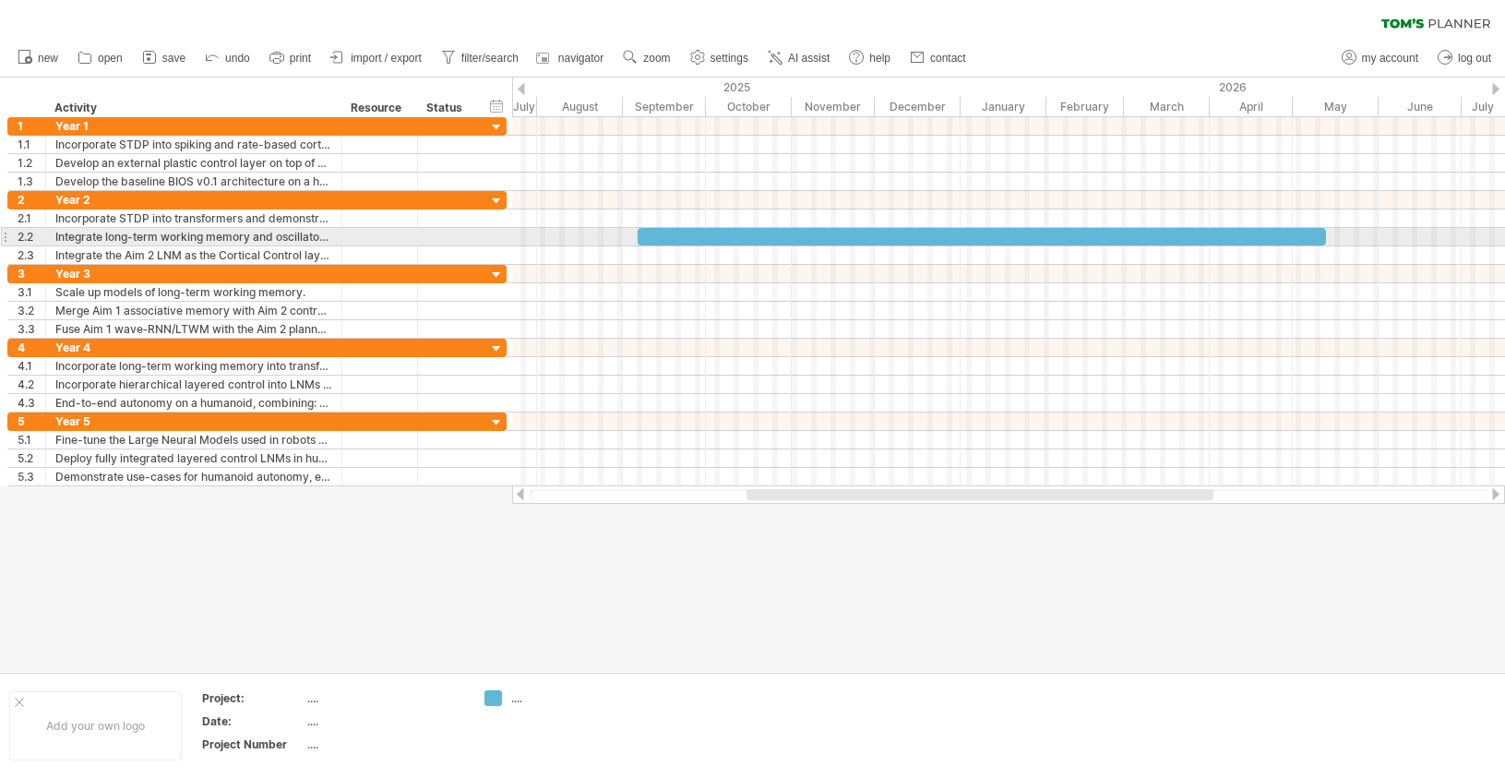
click at [864, 239] on div at bounding box center [982, 237] width 688 height 18
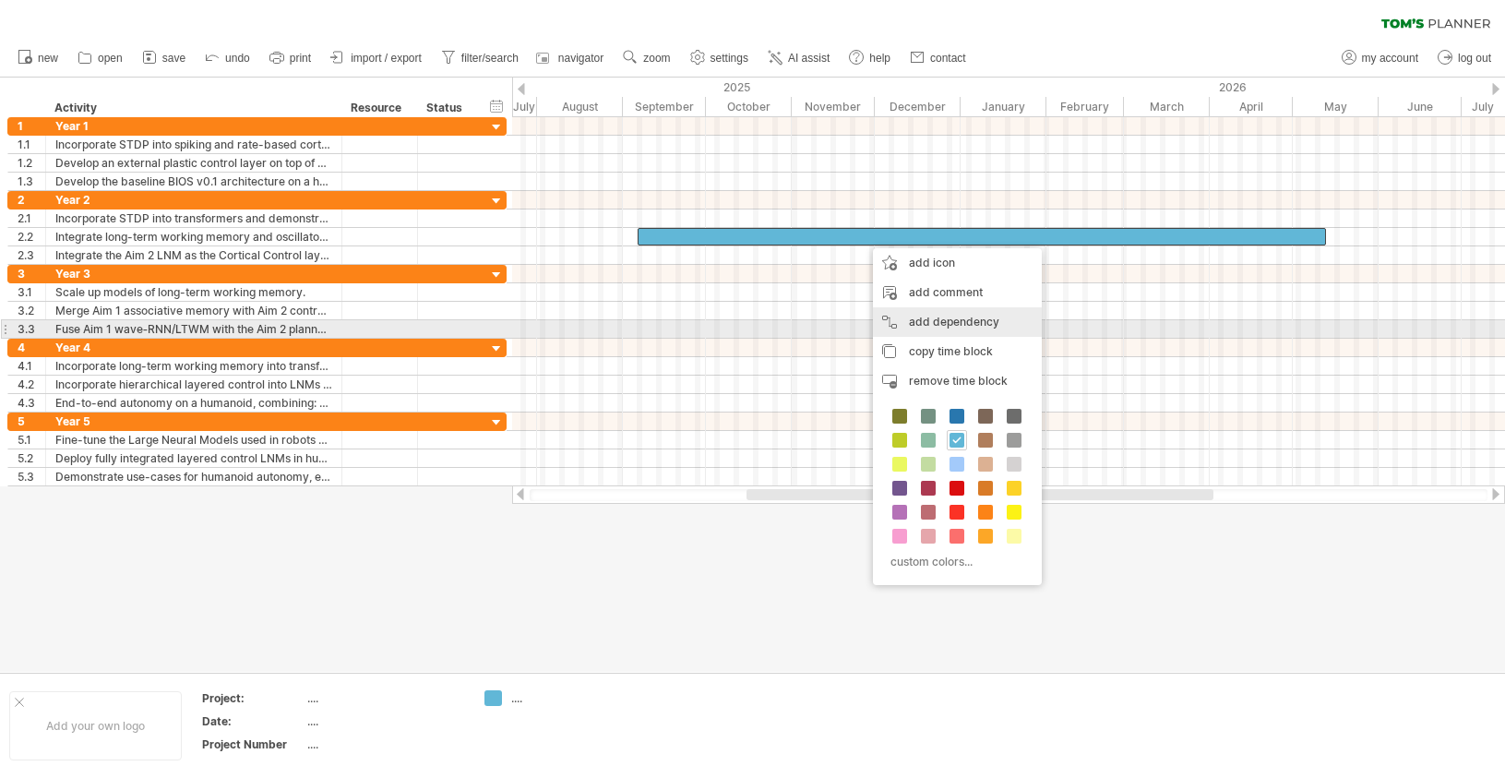
click at [977, 326] on div "add dependency You can use dependencies when you require tasks to be done in a …" at bounding box center [957, 322] width 169 height 30
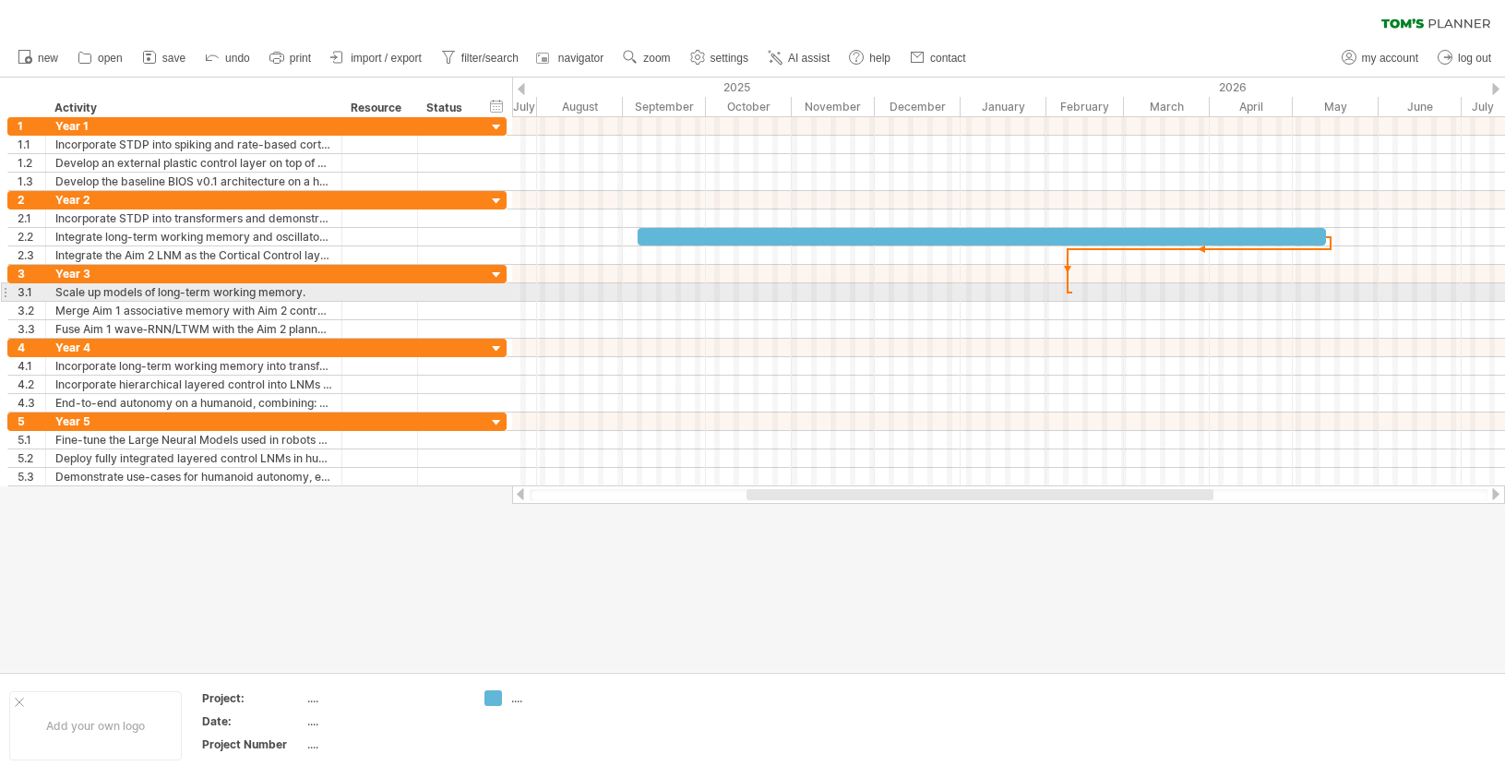
click at [1064, 283] on div at bounding box center [1008, 292] width 993 height 18
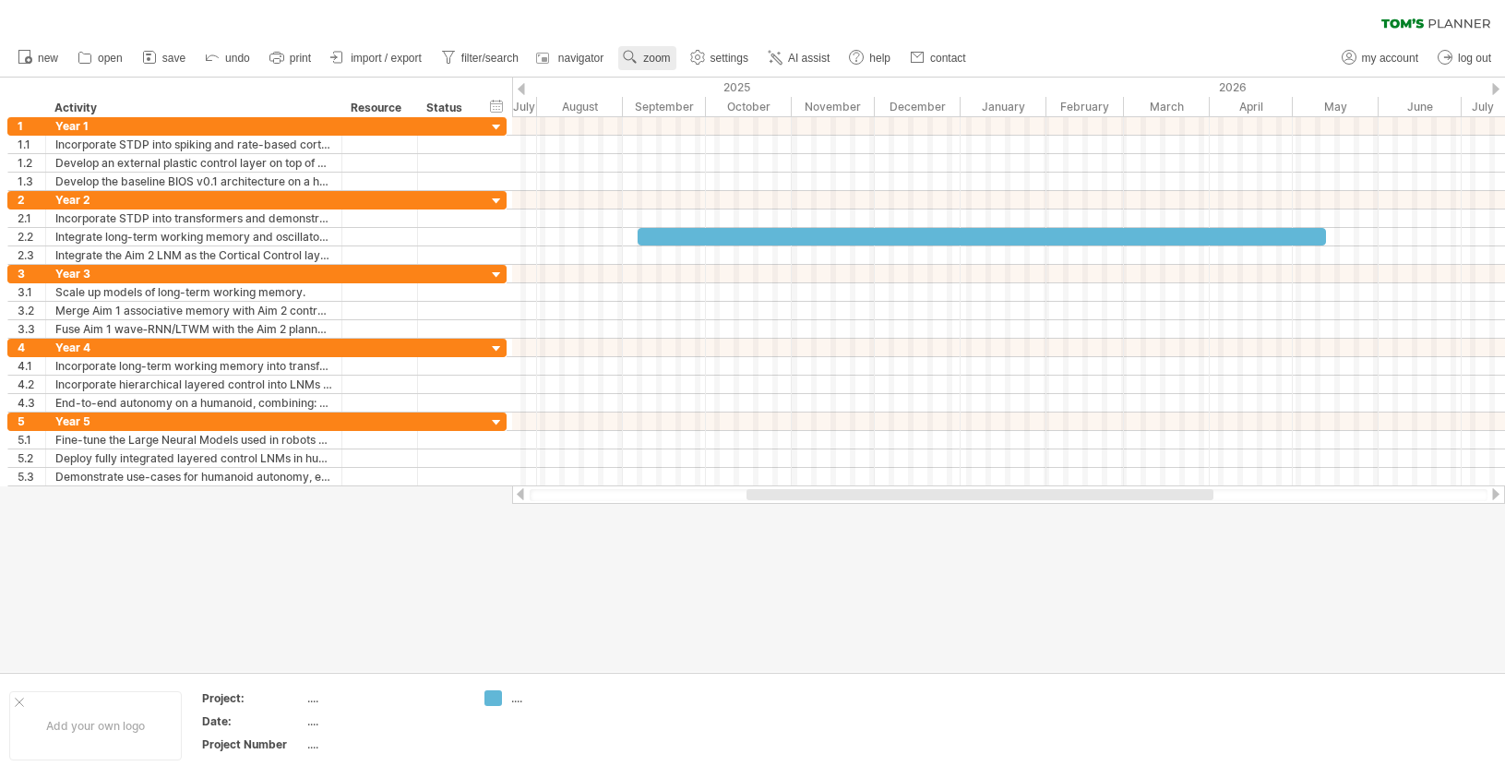
click at [658, 59] on span "zoom" at bounding box center [656, 58] width 27 height 13
click at [724, 111] on div "Week" at bounding box center [718, 113] width 102 height 30
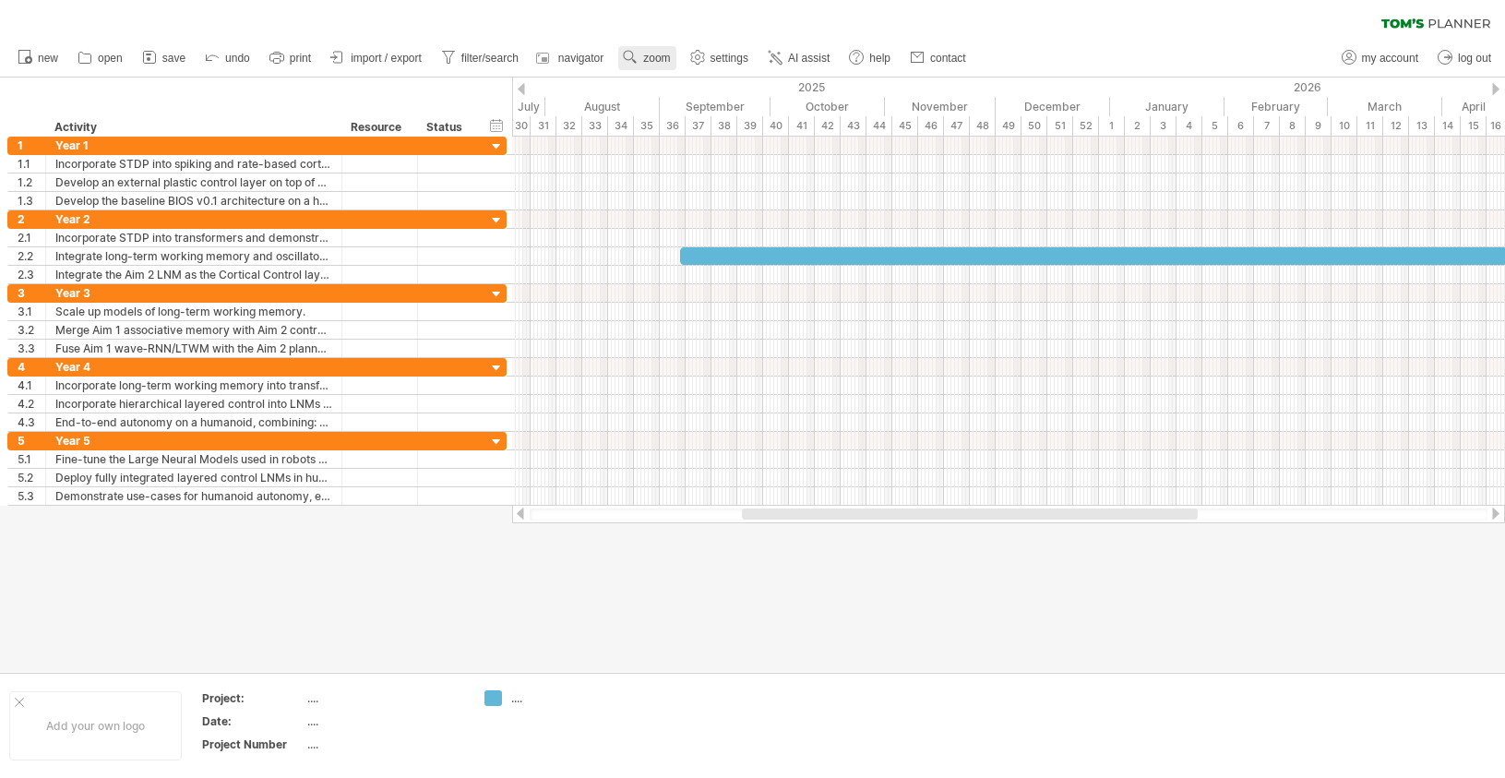
click at [673, 57] on link "zoom" at bounding box center [646, 58] width 57 height 24
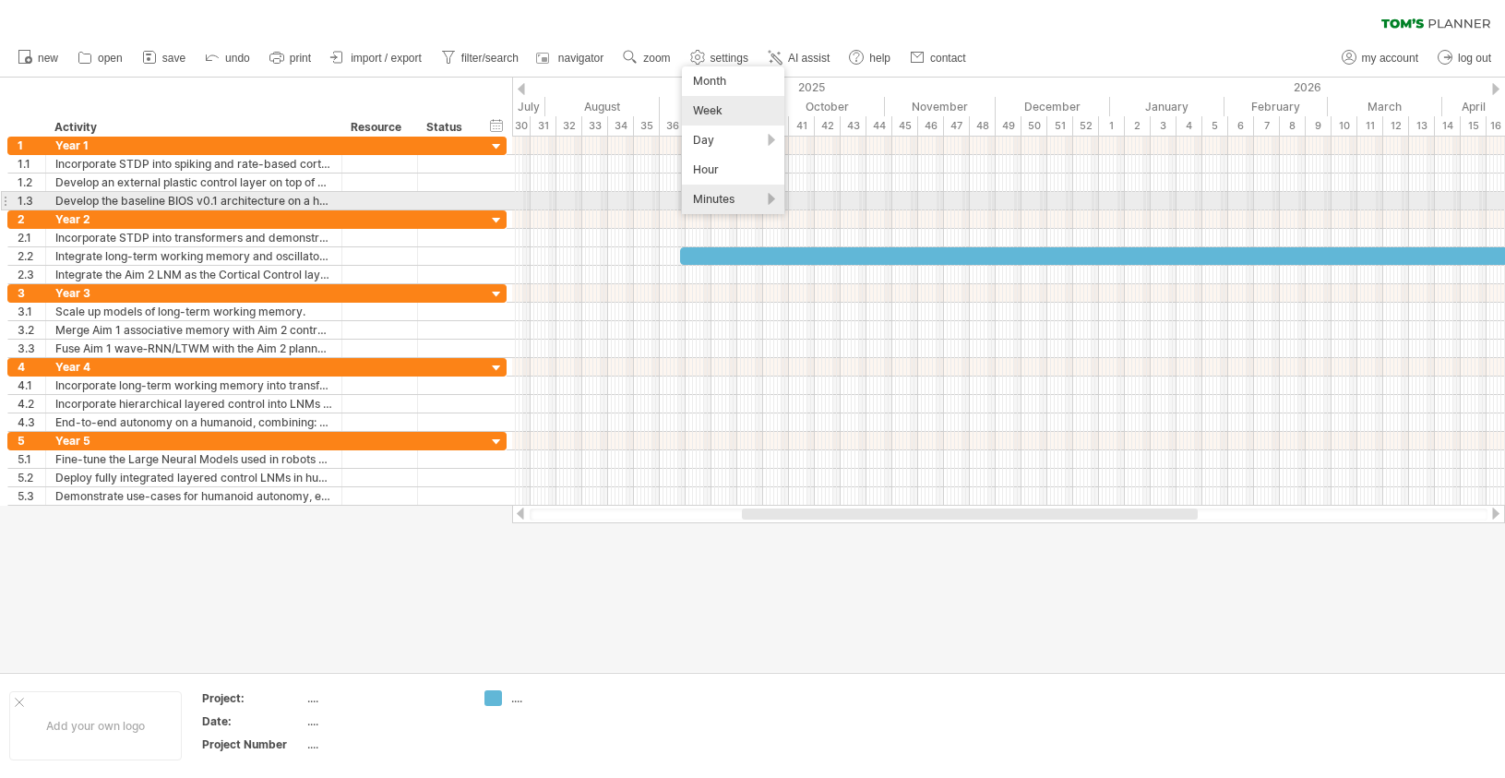
click at [708, 198] on div "Minutes" at bounding box center [733, 200] width 102 height 30
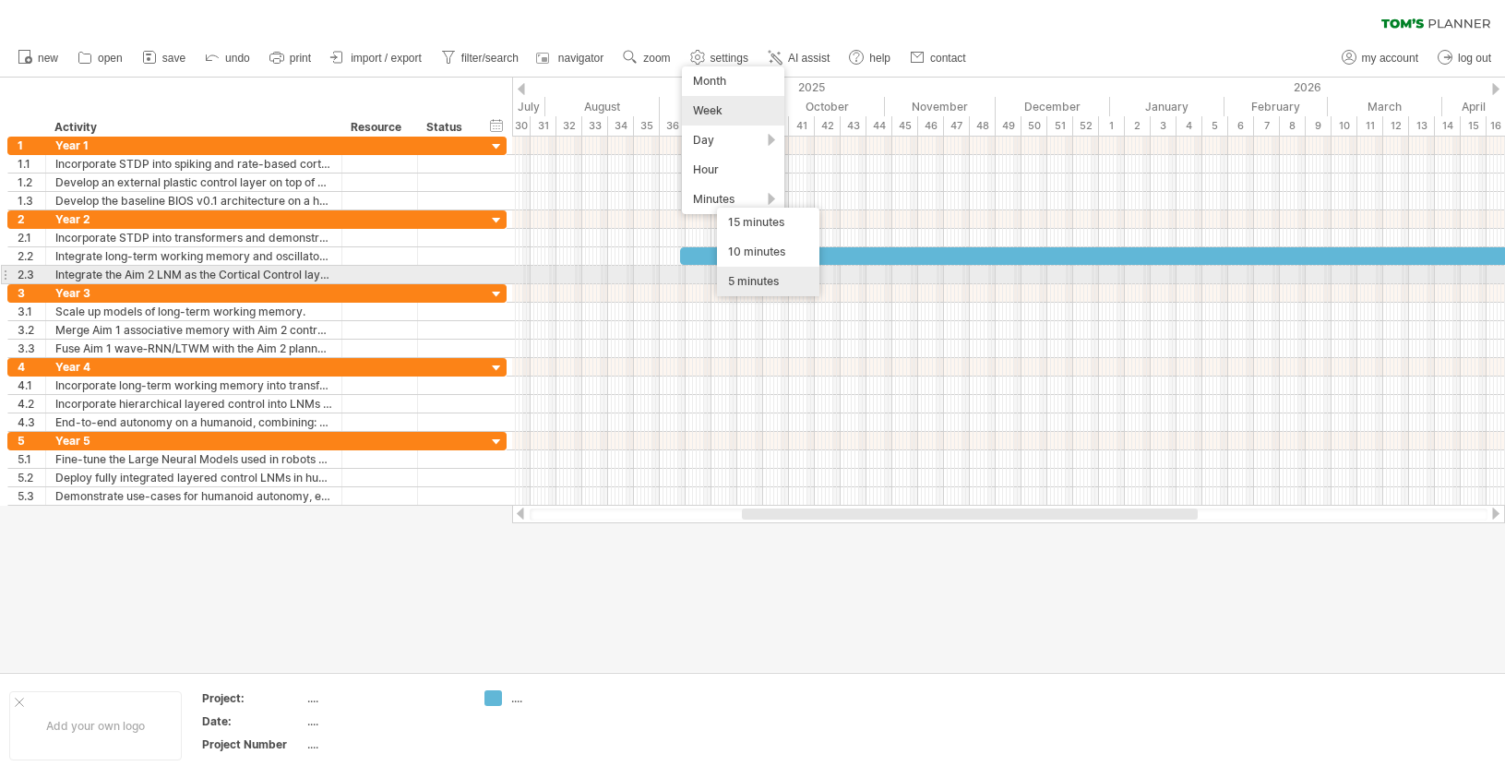
click at [755, 275] on div "5 minutes" at bounding box center [768, 282] width 102 height 30
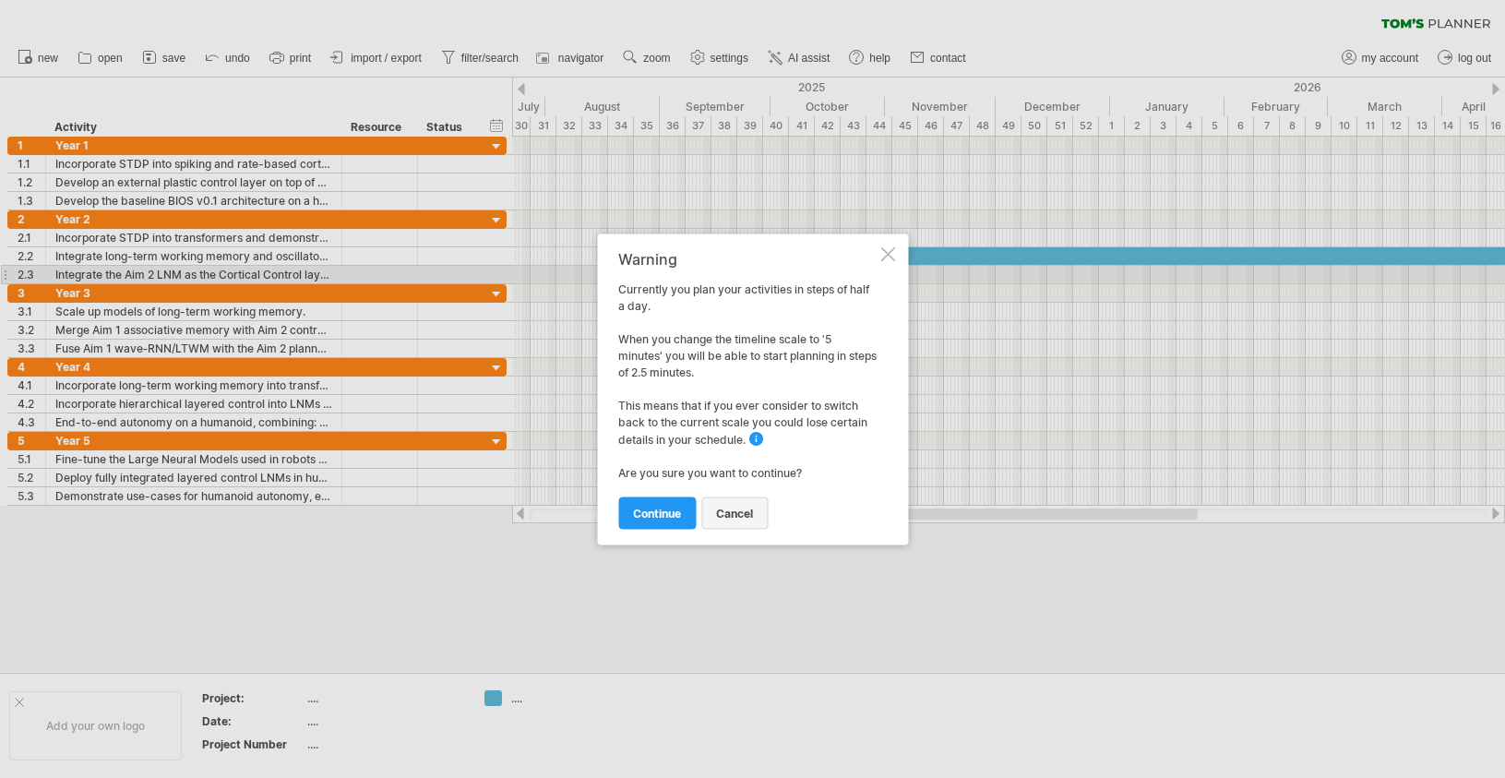
click at [731, 522] on link "cancel" at bounding box center [734, 512] width 66 height 32
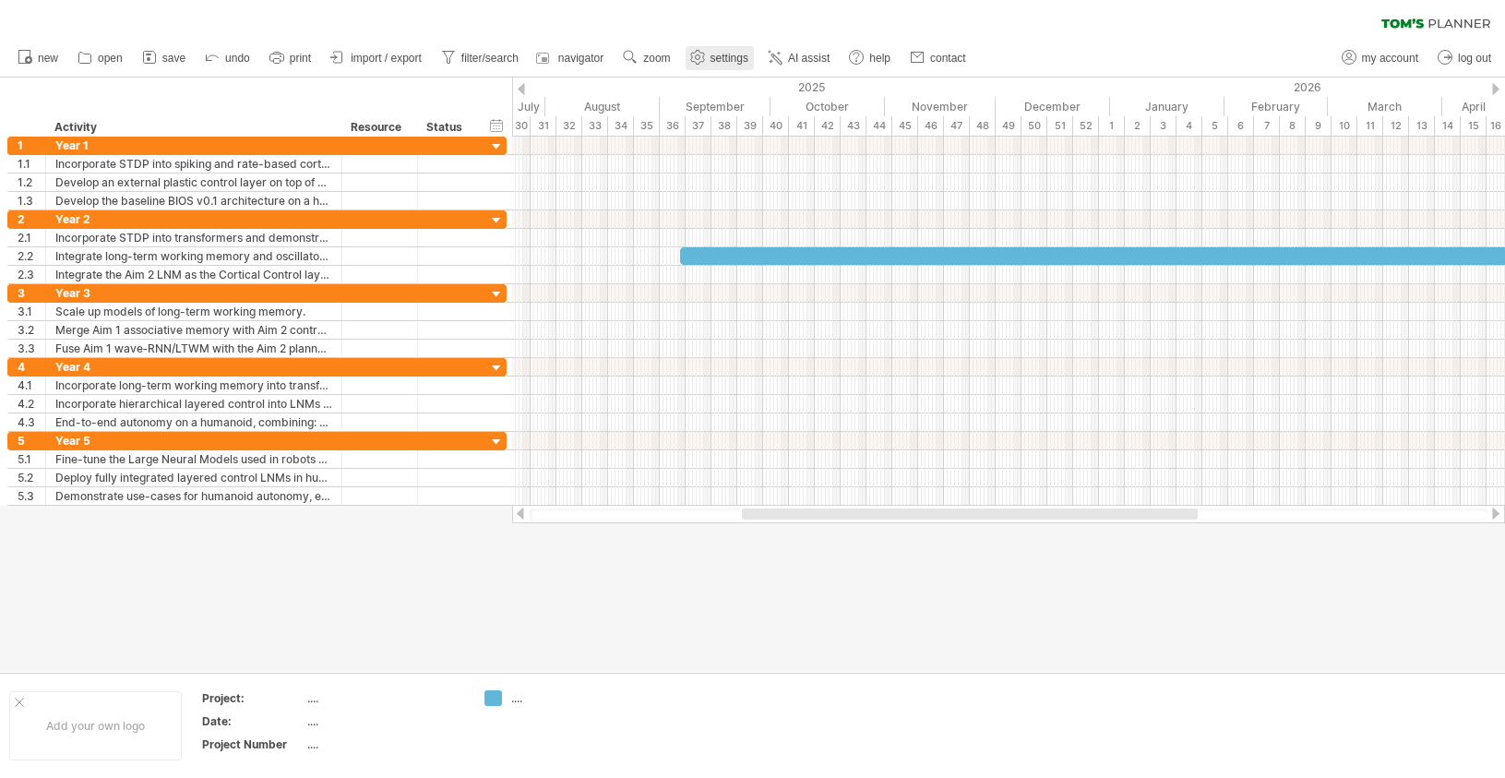
click at [748, 47] on link "settings" at bounding box center [720, 58] width 68 height 24
select select "*"
select select "**"
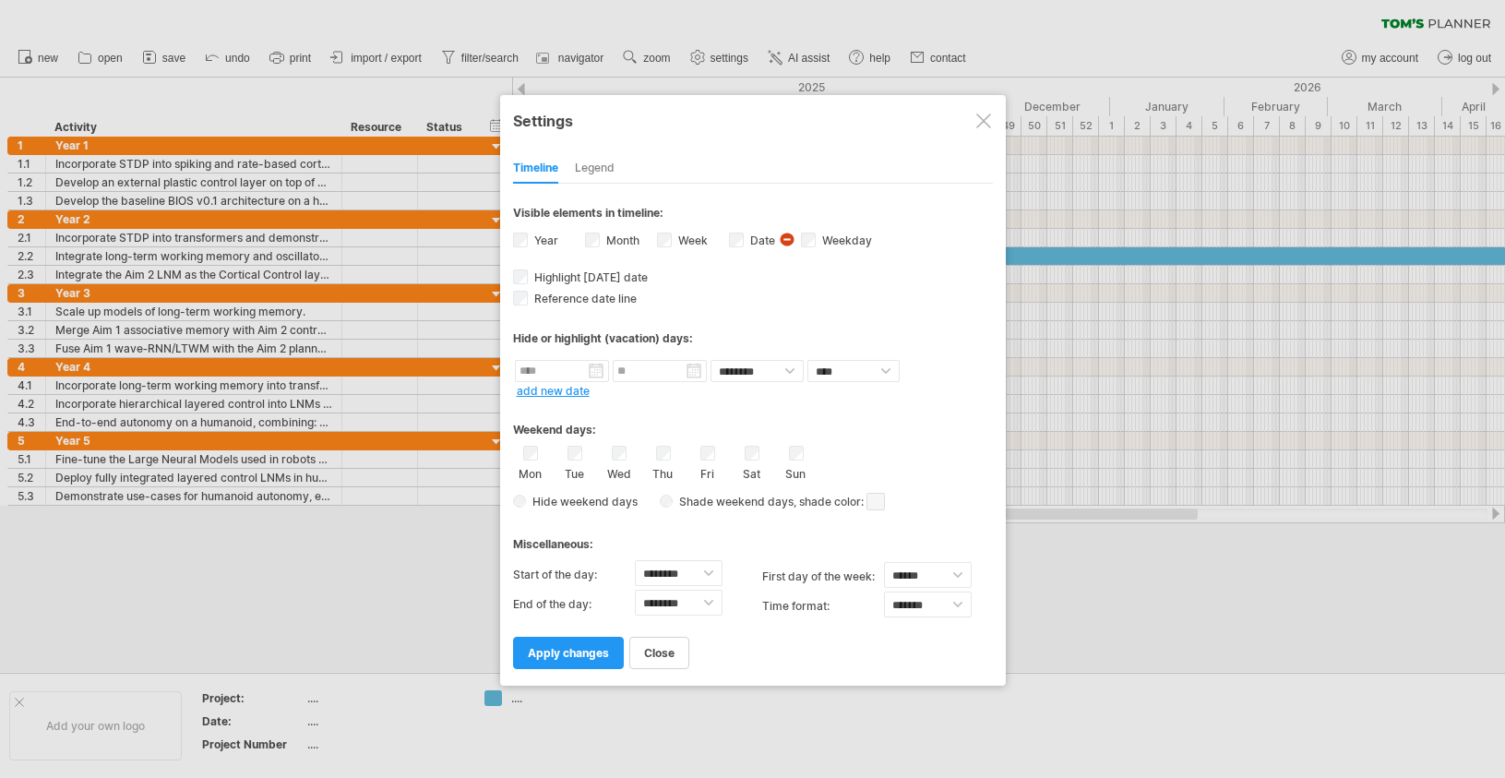
drag, startPoint x: 665, startPoint y: 52, endPoint x: 676, endPoint y: 260, distance: 208.8
click at [676, 260] on div "Trying to reach [DOMAIN_NAME] Connected again... 0% clear filter new 1" at bounding box center [752, 389] width 1505 height 778
click at [603, 243] on label "Month" at bounding box center [621, 240] width 37 height 14
click at [743, 236] on div "Date visibility of date Currently there is not enough space horizontally to dis…" at bounding box center [765, 242] width 72 height 25
click at [593, 663] on link "apply changes" at bounding box center [568, 653] width 111 height 32
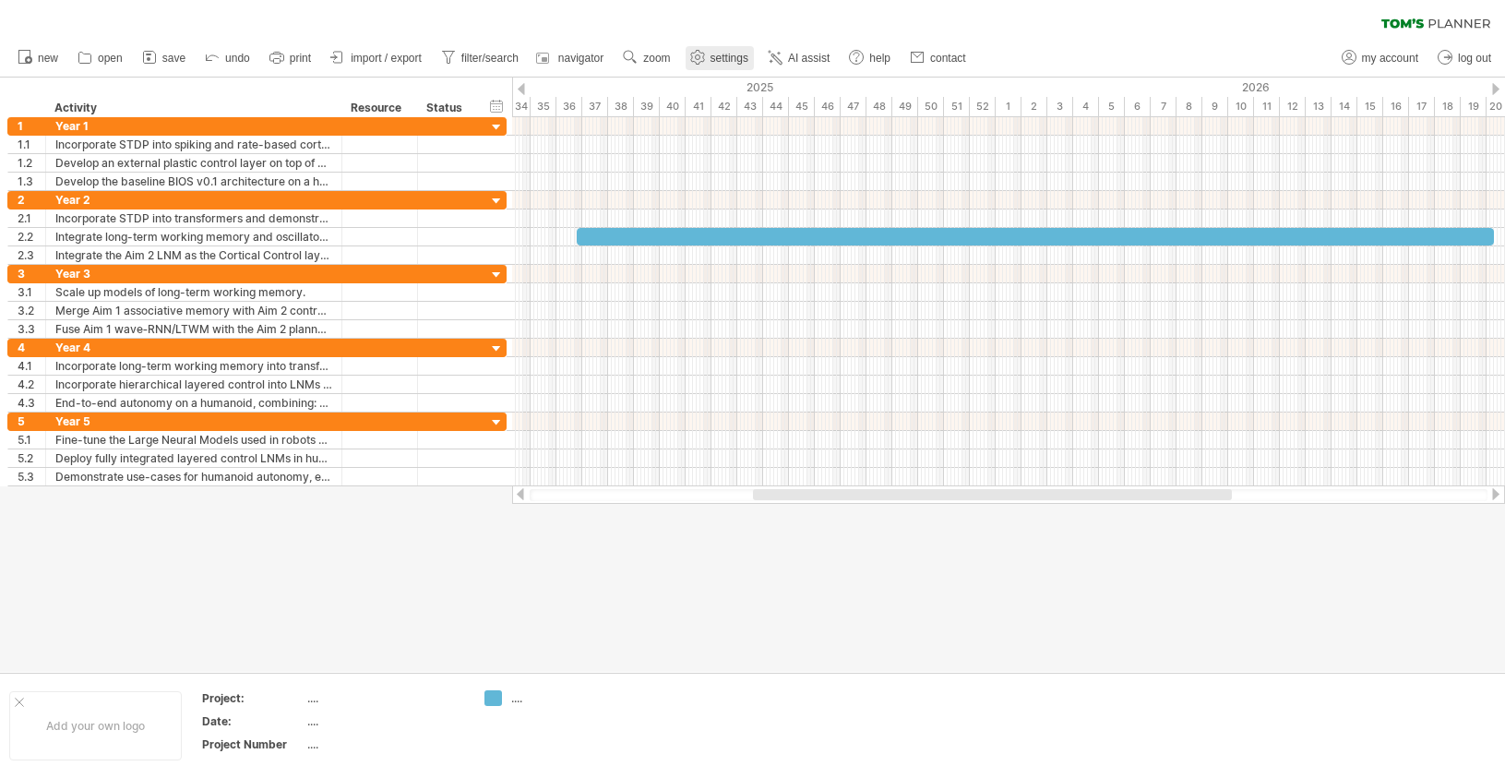
click at [740, 54] on span "settings" at bounding box center [730, 58] width 38 height 13
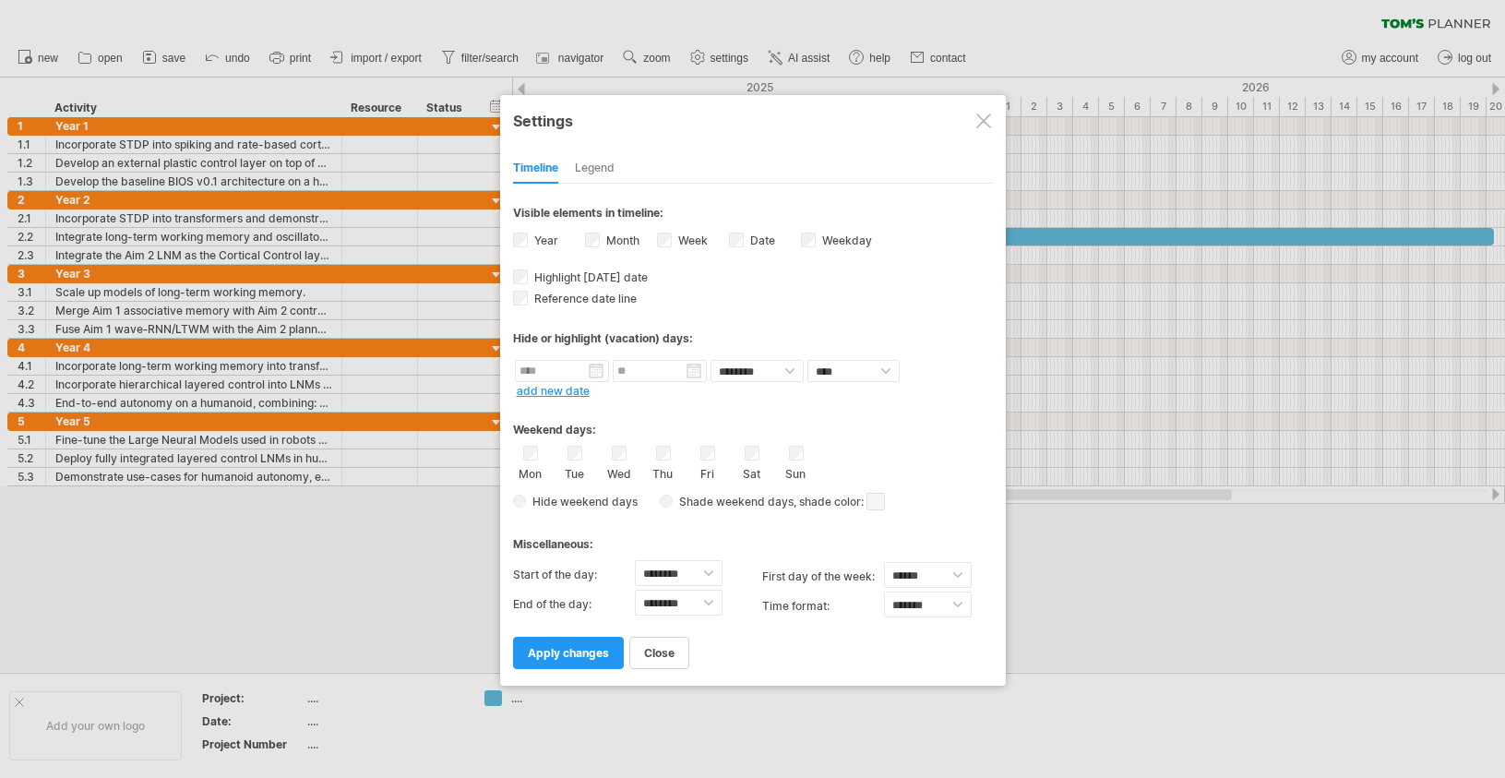
click at [740, 54] on div at bounding box center [752, 389] width 1505 height 778
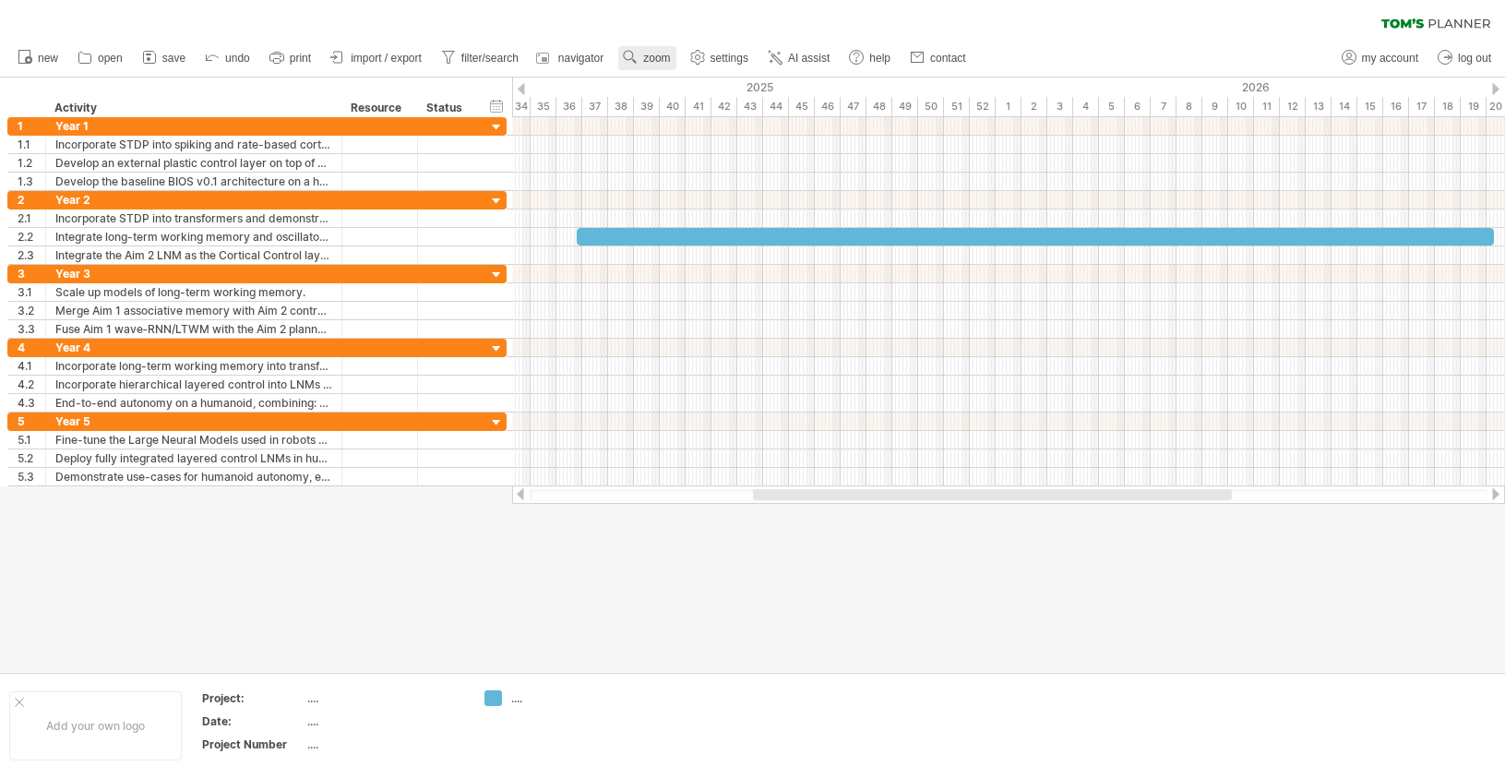
click at [661, 54] on span "zoom" at bounding box center [656, 58] width 27 height 13
click at [723, 90] on div "Month" at bounding box center [721, 78] width 102 height 30
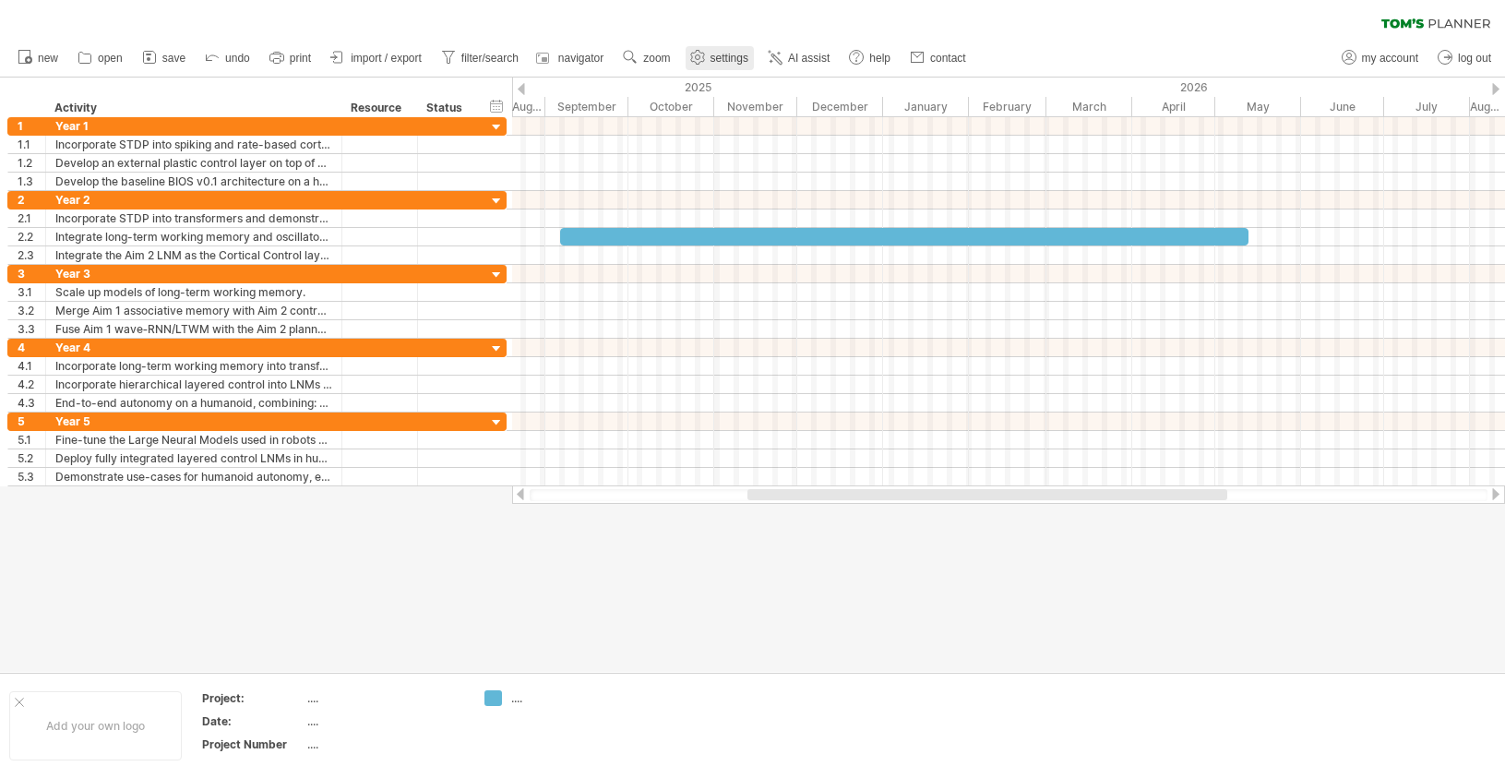
click at [734, 63] on span "settings" at bounding box center [730, 58] width 38 height 13
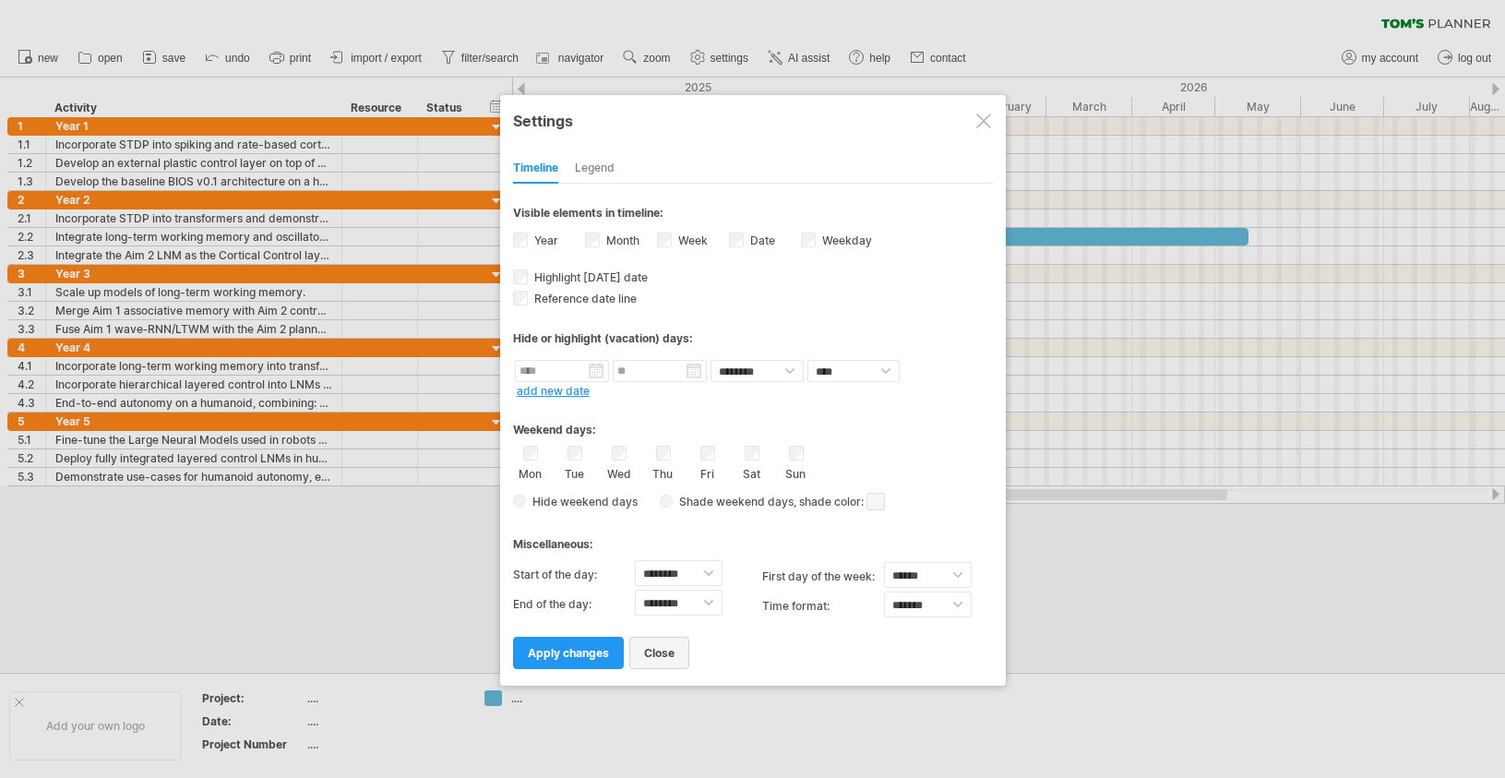
click at [657, 652] on span "close" at bounding box center [659, 653] width 30 height 14
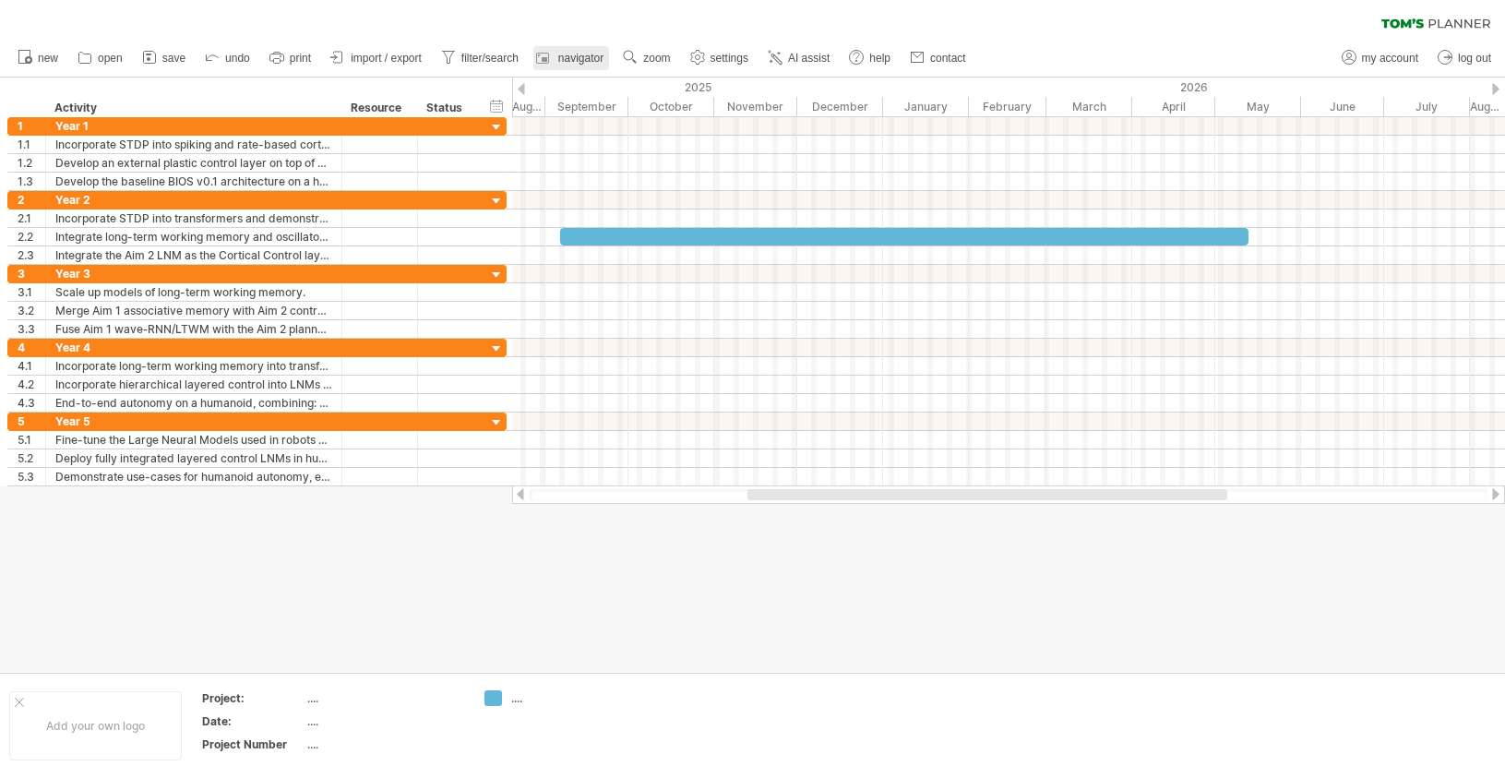
click at [555, 50] on div at bounding box center [545, 58] width 18 height 18
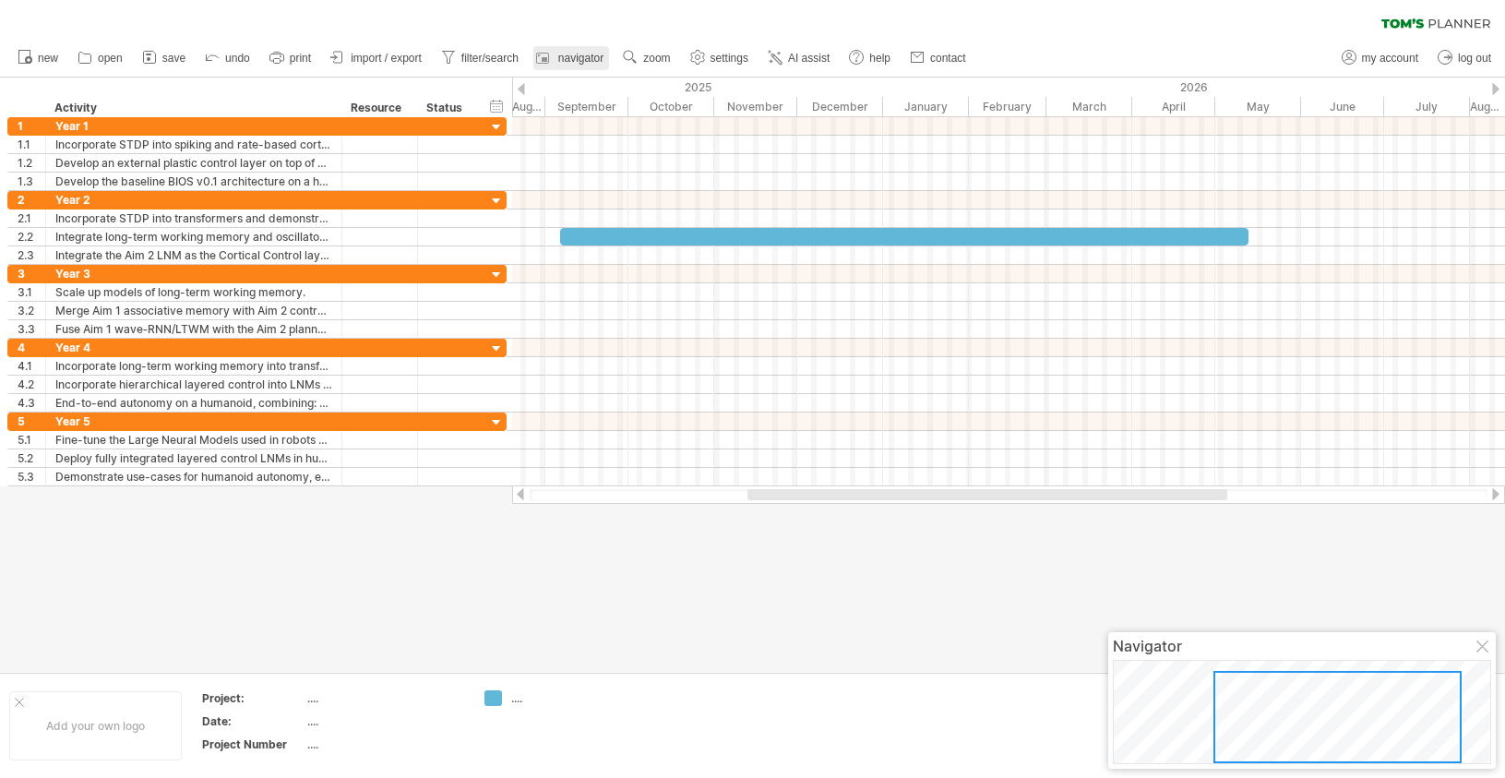
click at [555, 50] on div at bounding box center [545, 58] width 18 height 18
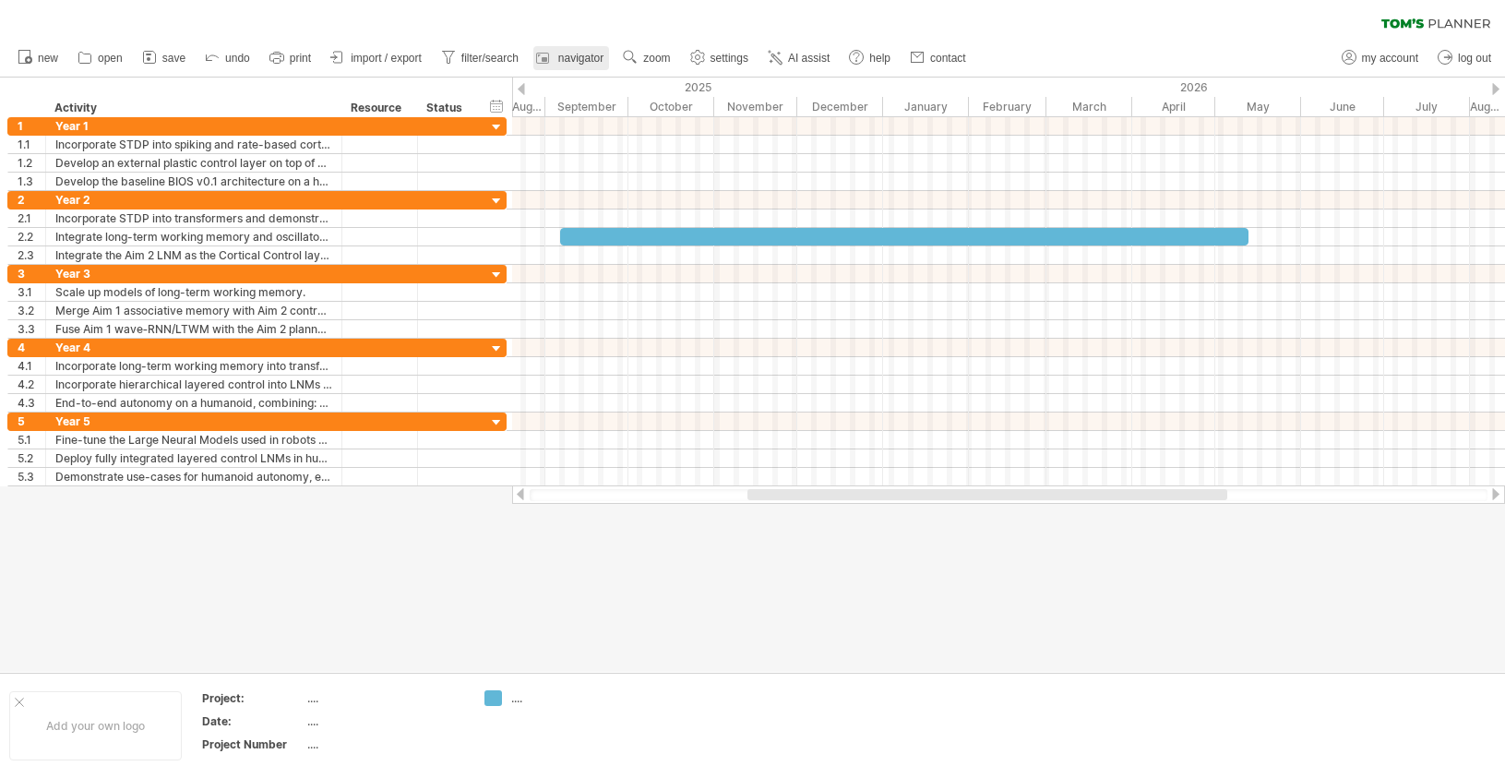
click at [555, 50] on div at bounding box center [545, 58] width 18 height 18
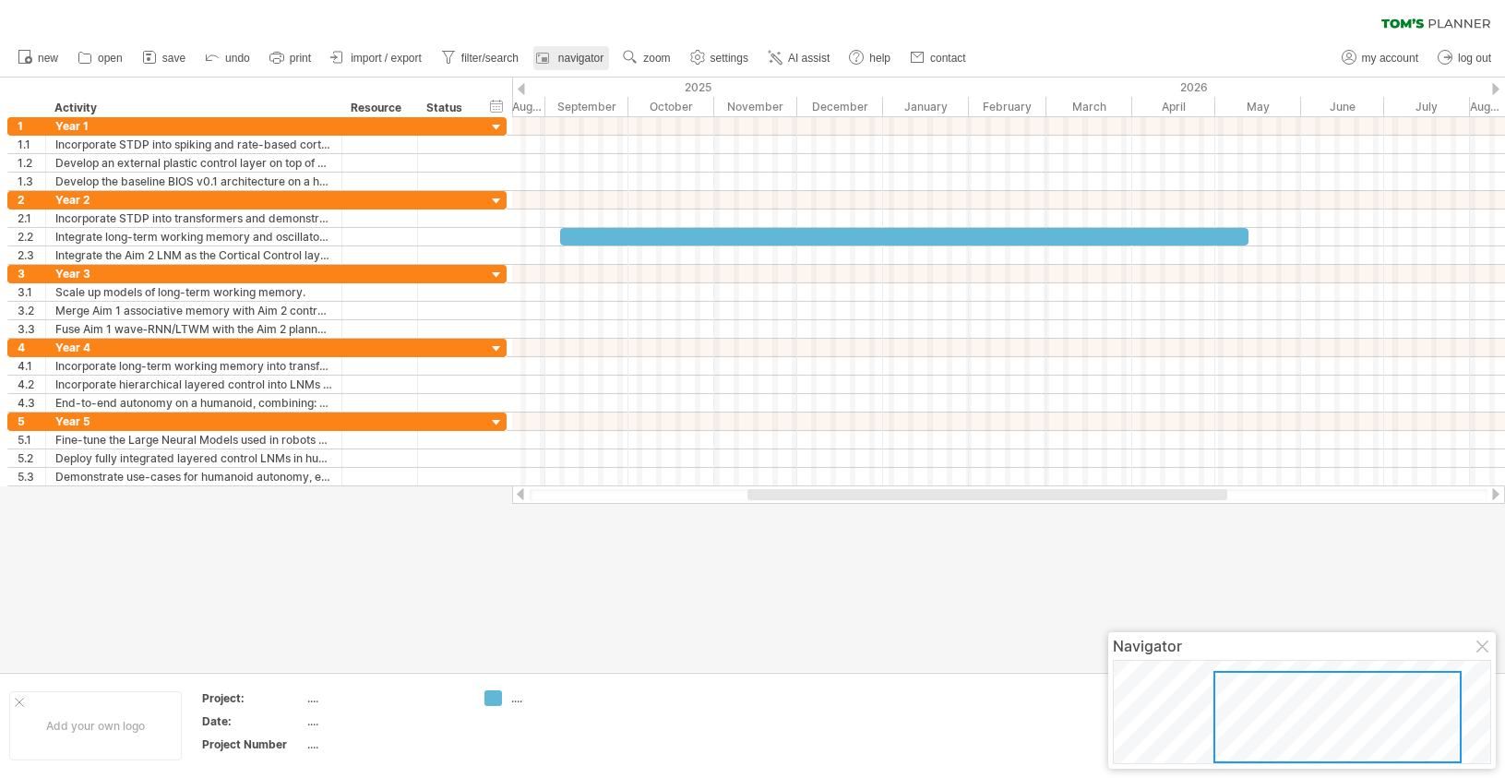
click at [555, 50] on div at bounding box center [545, 58] width 18 height 18
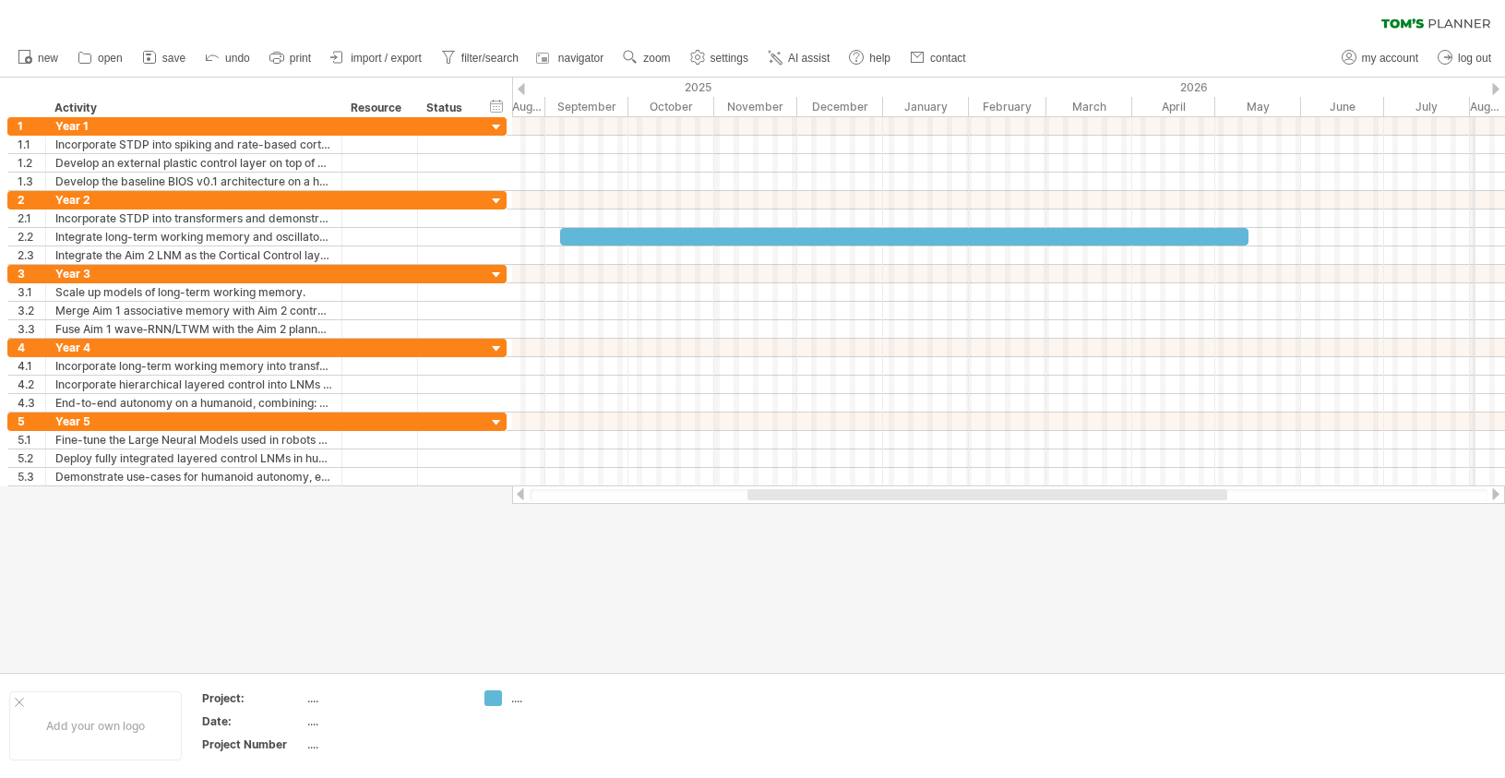
click at [1475, 86] on div "2026" at bounding box center [1388, 87] width 1010 height 19
click at [1494, 86] on div at bounding box center [1495, 89] width 7 height 12
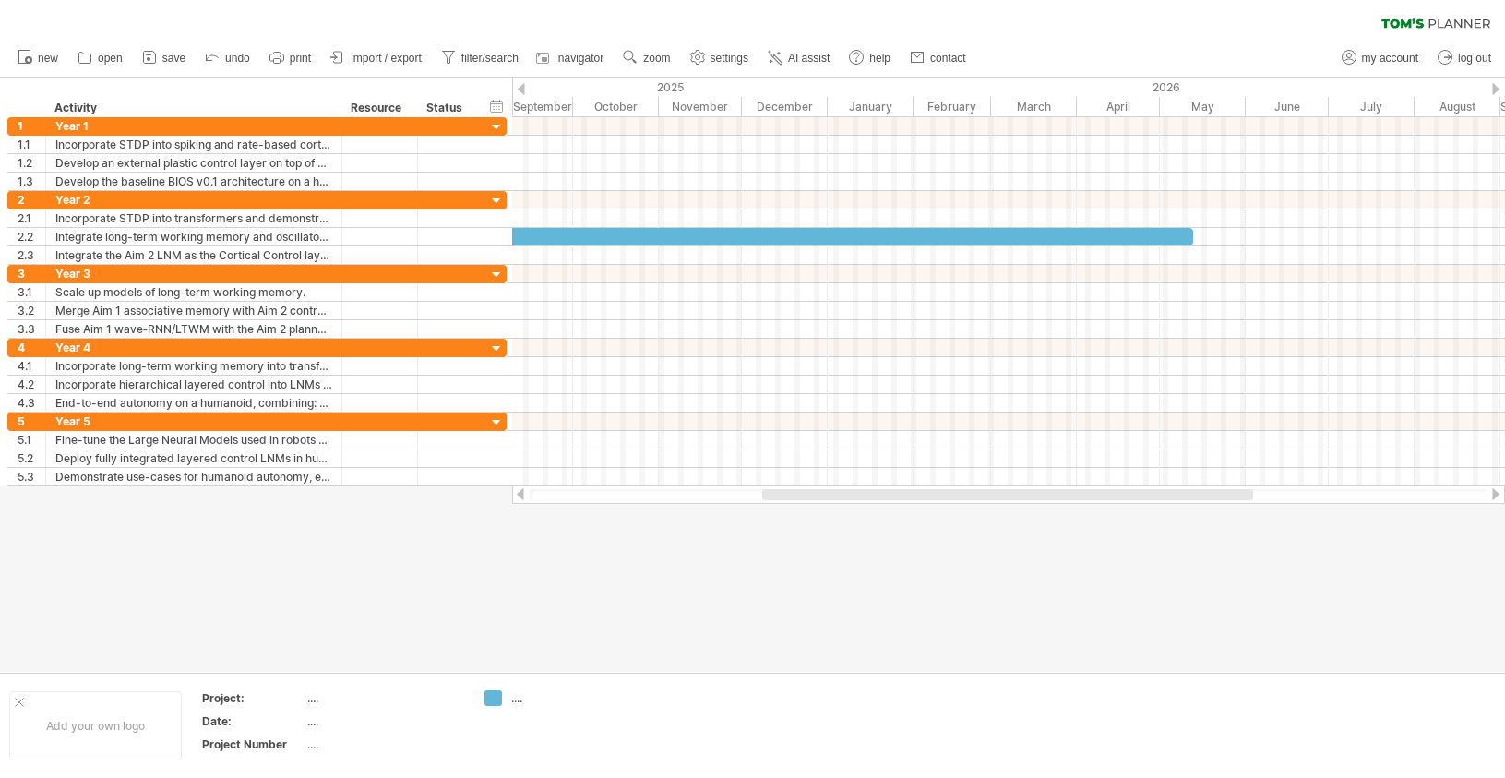
click at [1494, 86] on div at bounding box center [1495, 89] width 7 height 12
